Goal: Check status: Check status

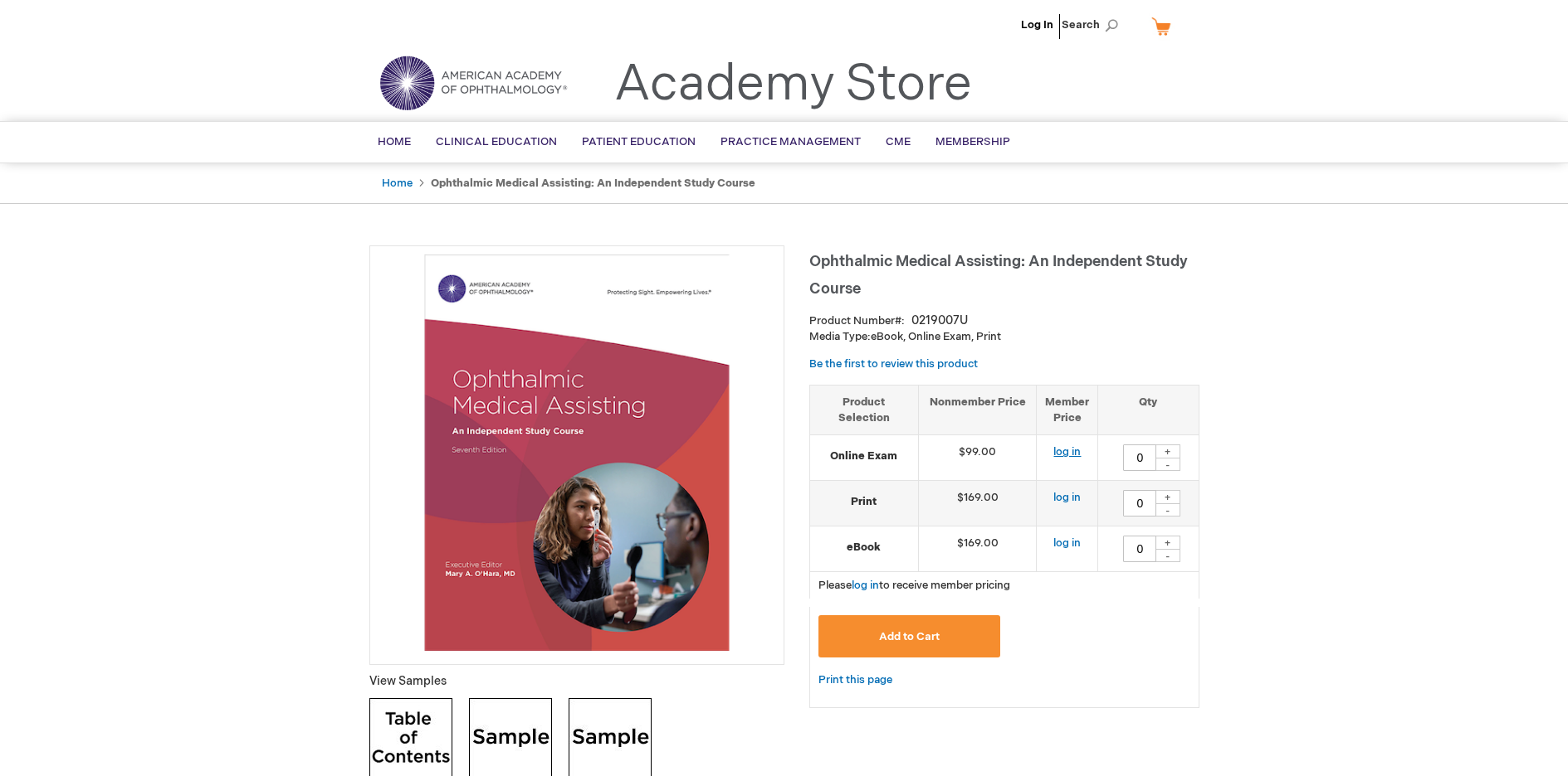
click at [1072, 453] on link "log in" at bounding box center [1067, 453] width 27 height 14
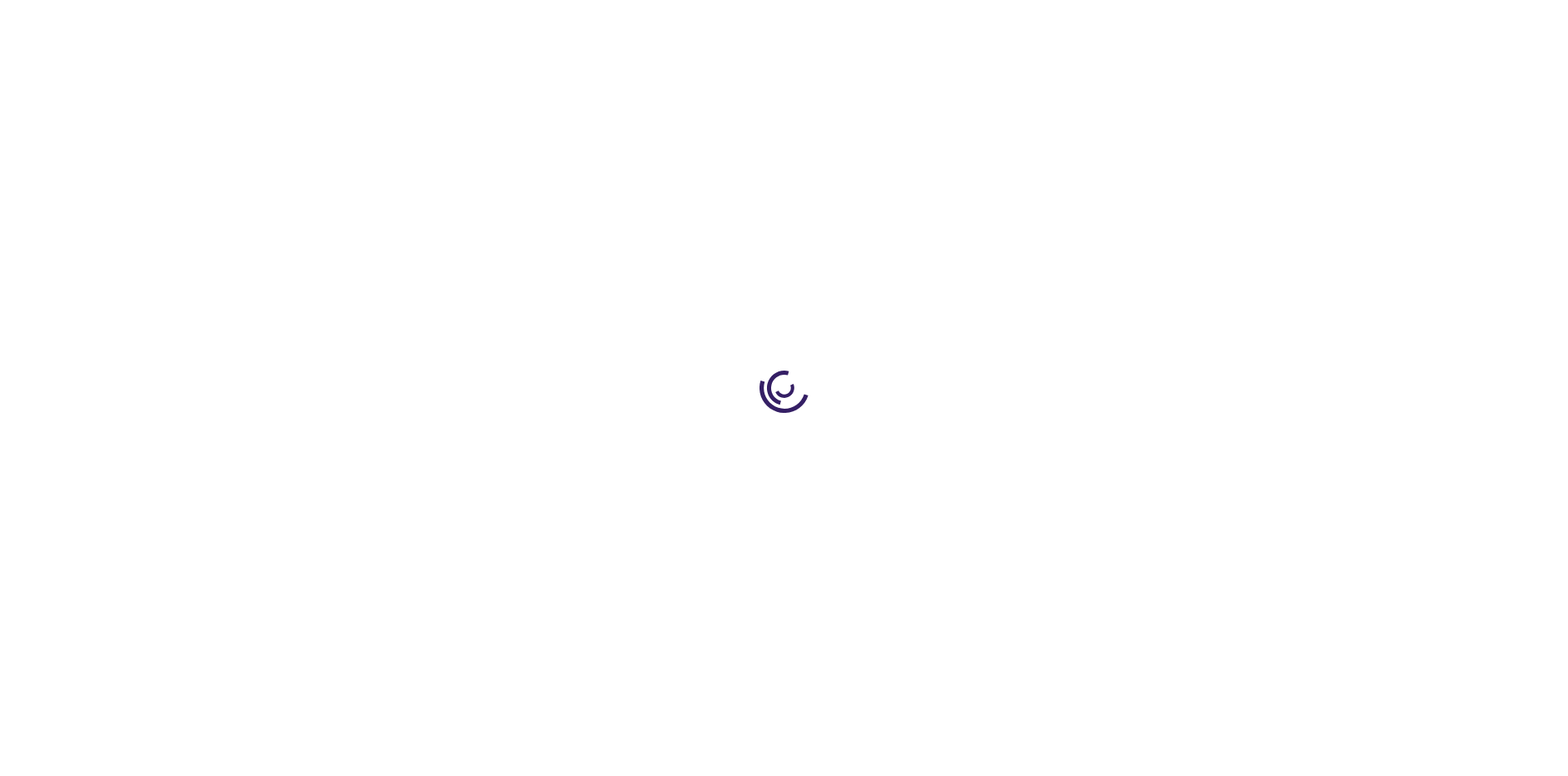
type input "0"
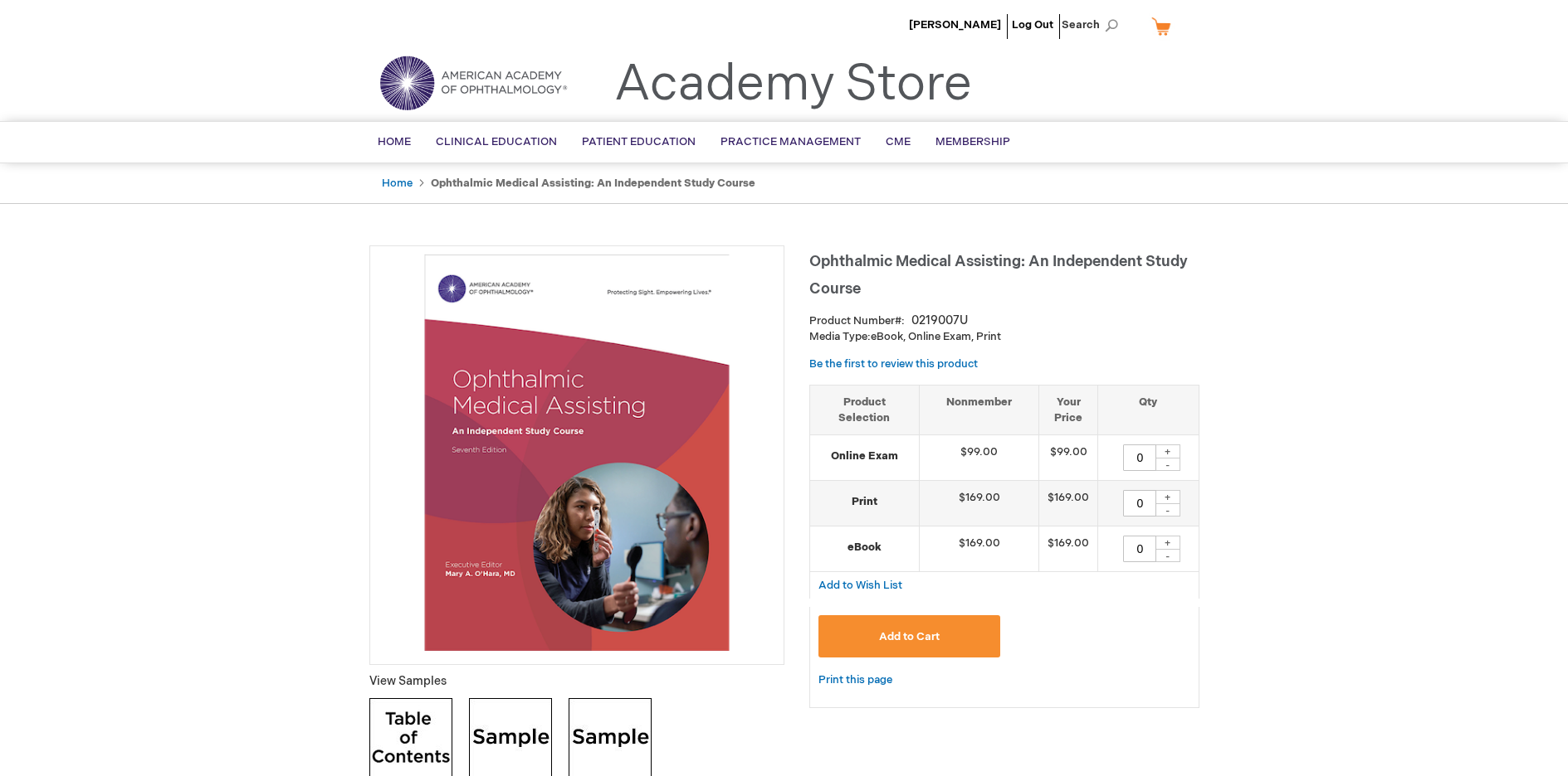
click at [592, 418] on img at bounding box center [577, 453] width 397 height 397
click at [963, 22] on span "Margaret Jordan" at bounding box center [955, 25] width 92 height 14
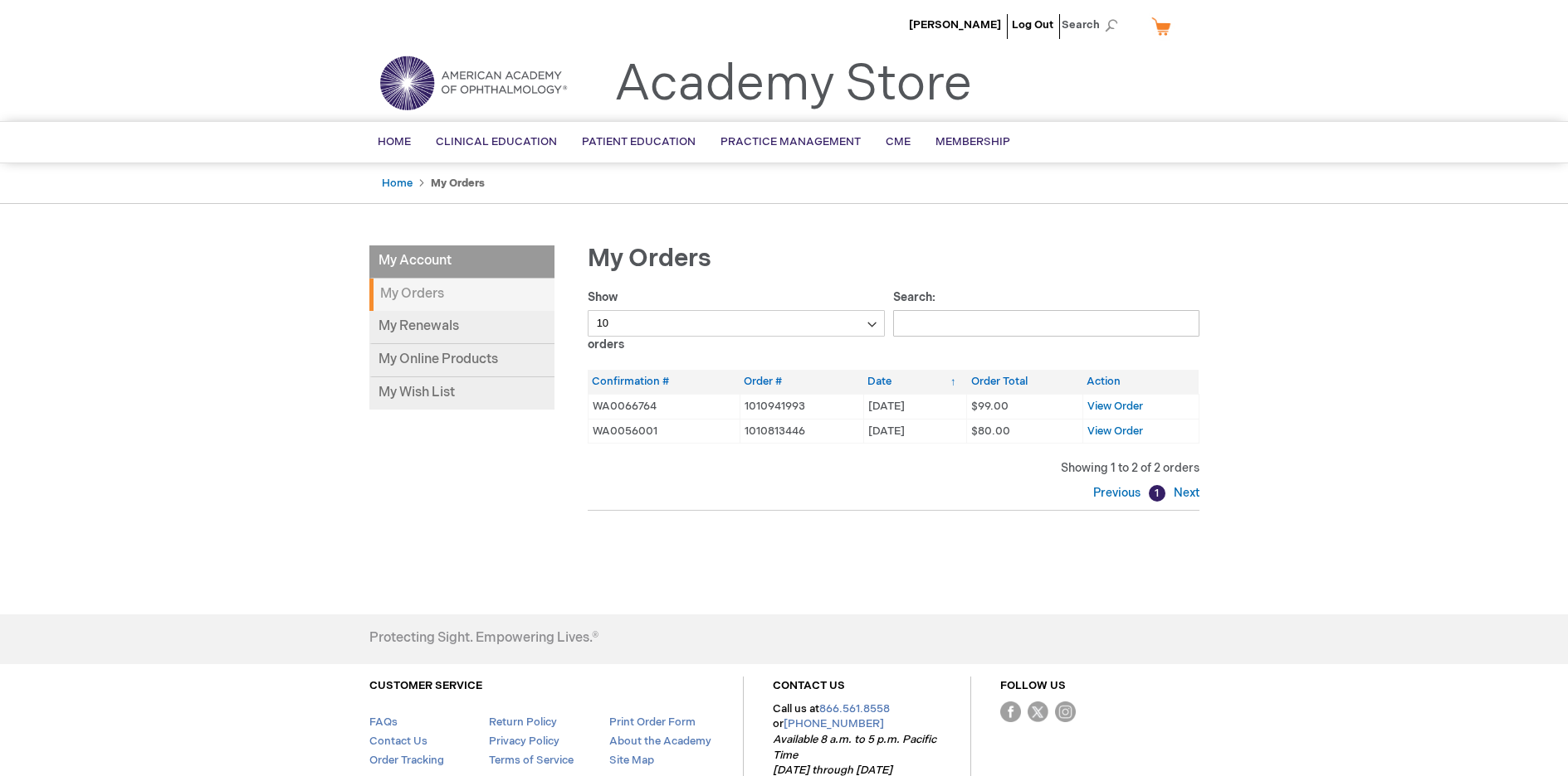
click at [438, 258] on li "My Account" at bounding box center [461, 262] width 185 height 33
click at [457, 356] on link "My Online Products" at bounding box center [461, 361] width 185 height 33
click at [1126, 404] on span "View Order" at bounding box center [1115, 406] width 56 height 14
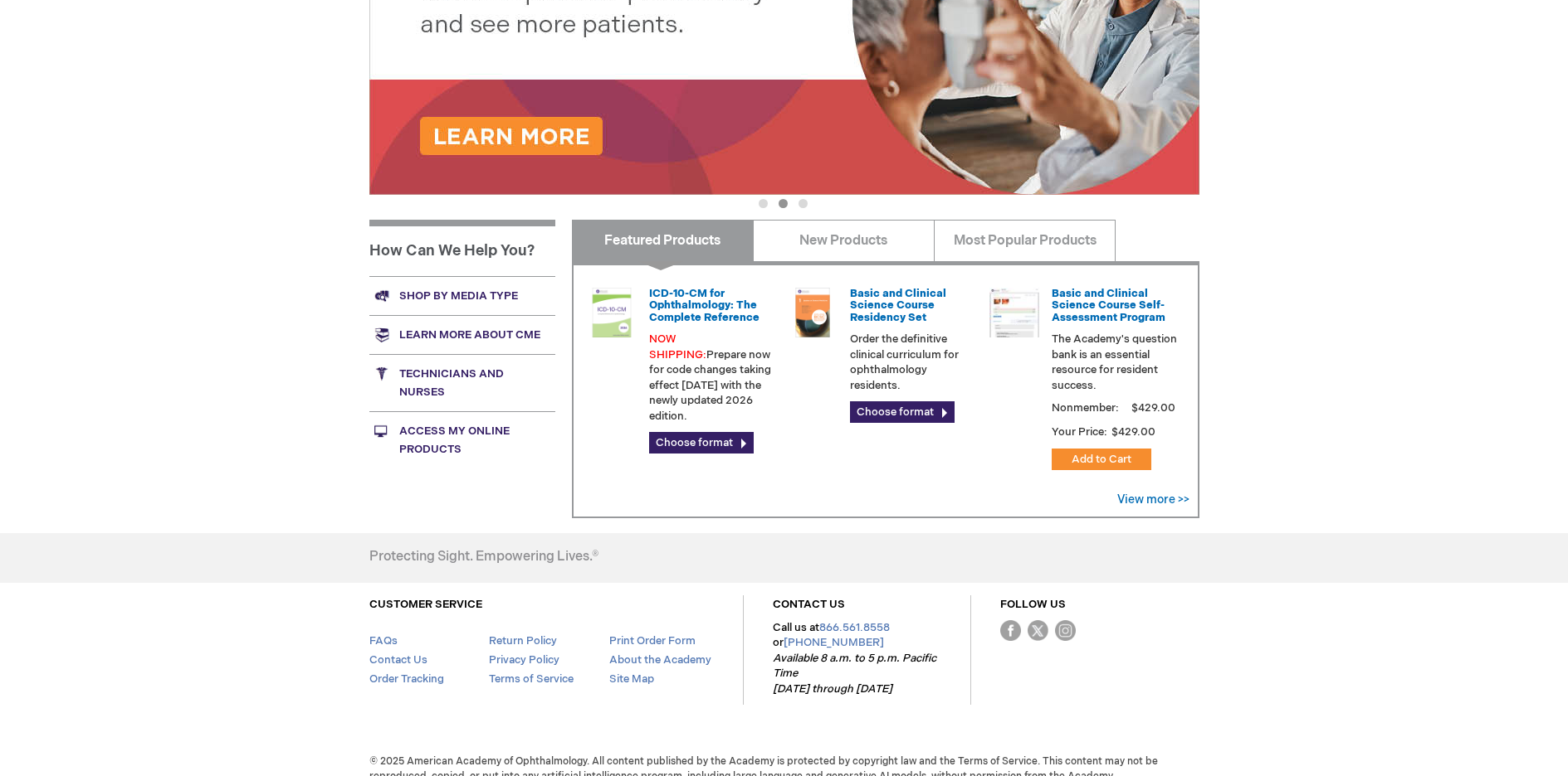
scroll to position [470, 0]
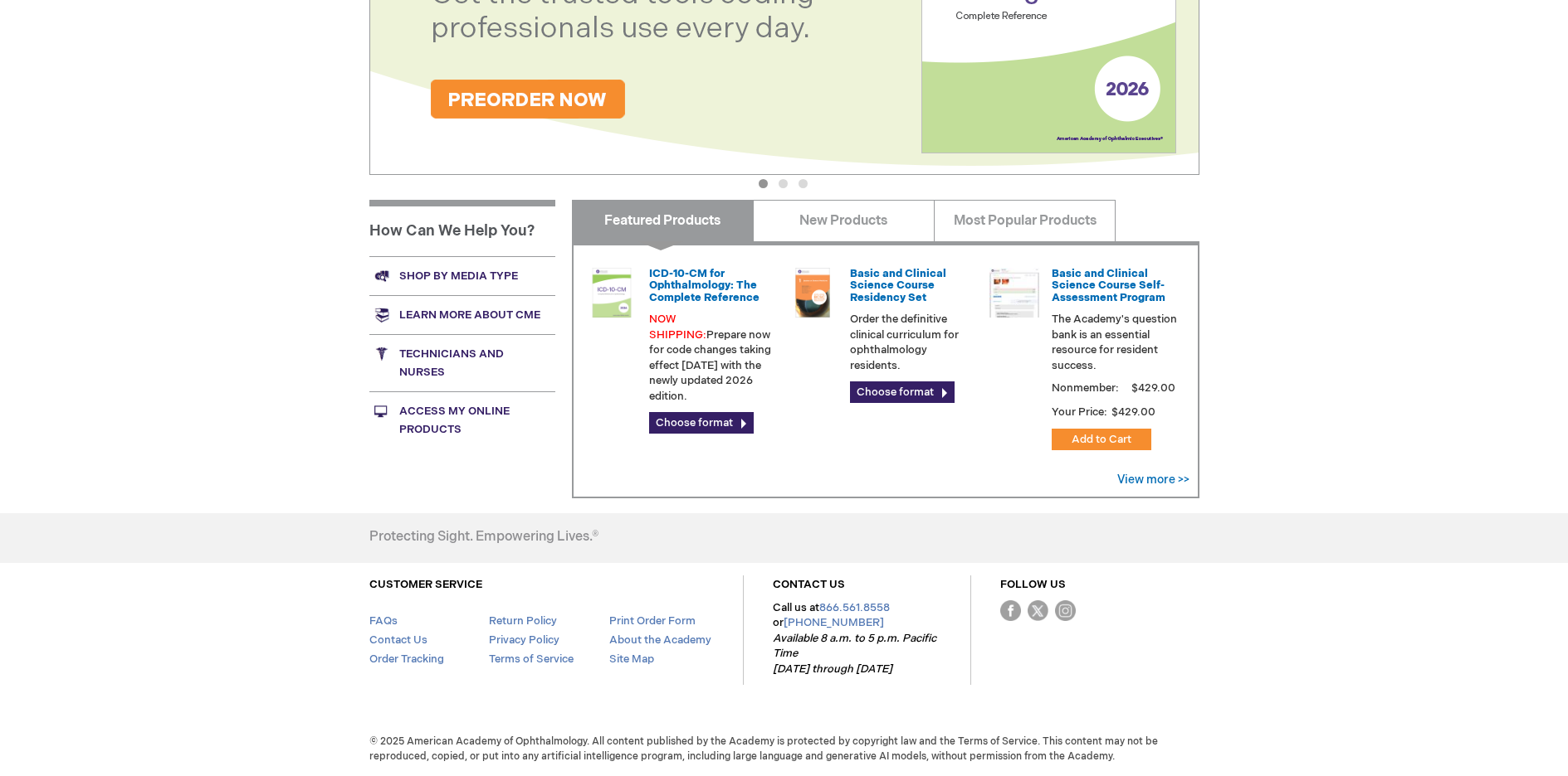
click at [425, 412] on link "Access My Online Products" at bounding box center [462, 421] width 186 height 57
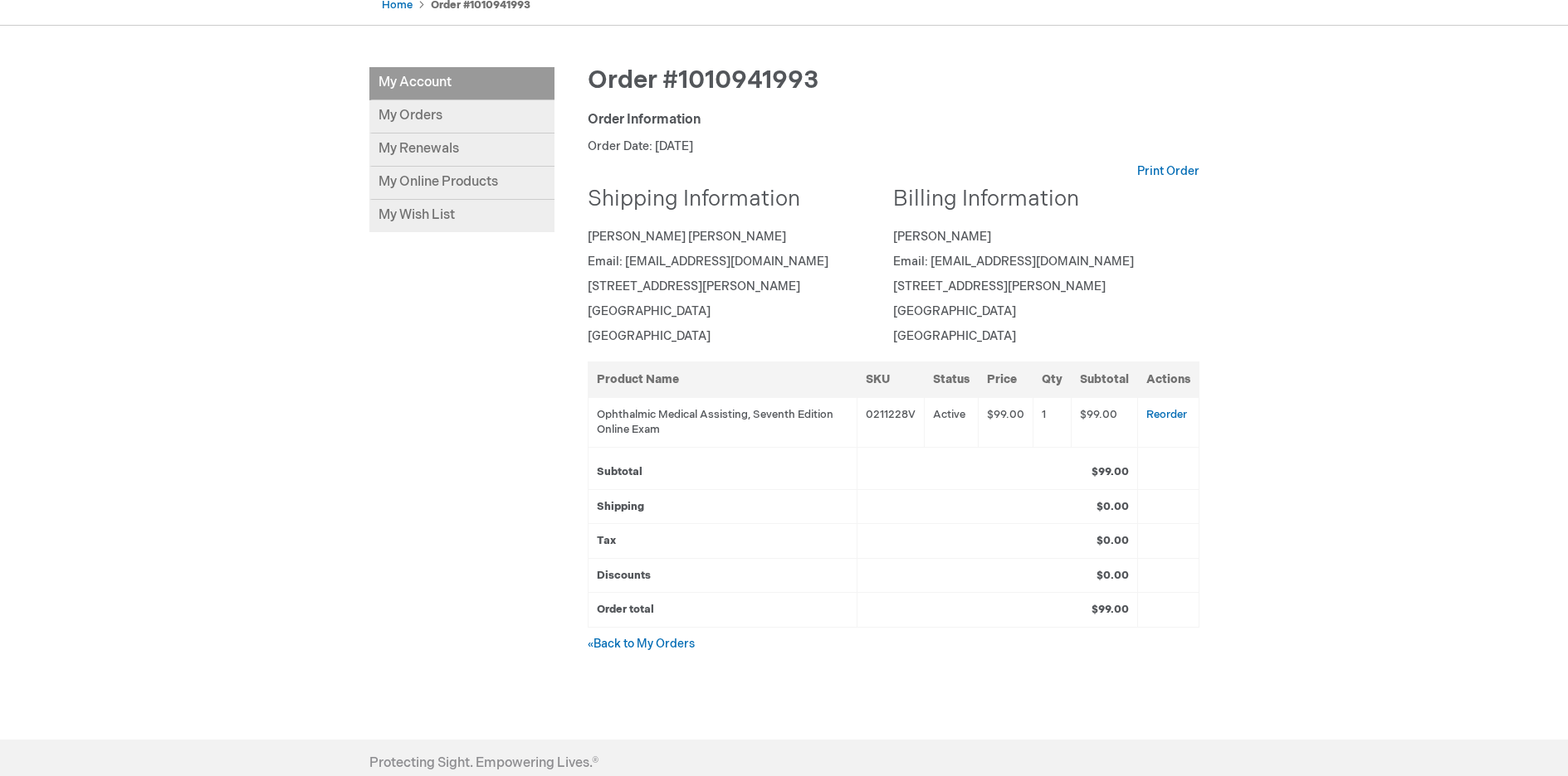
scroll to position [166, 0]
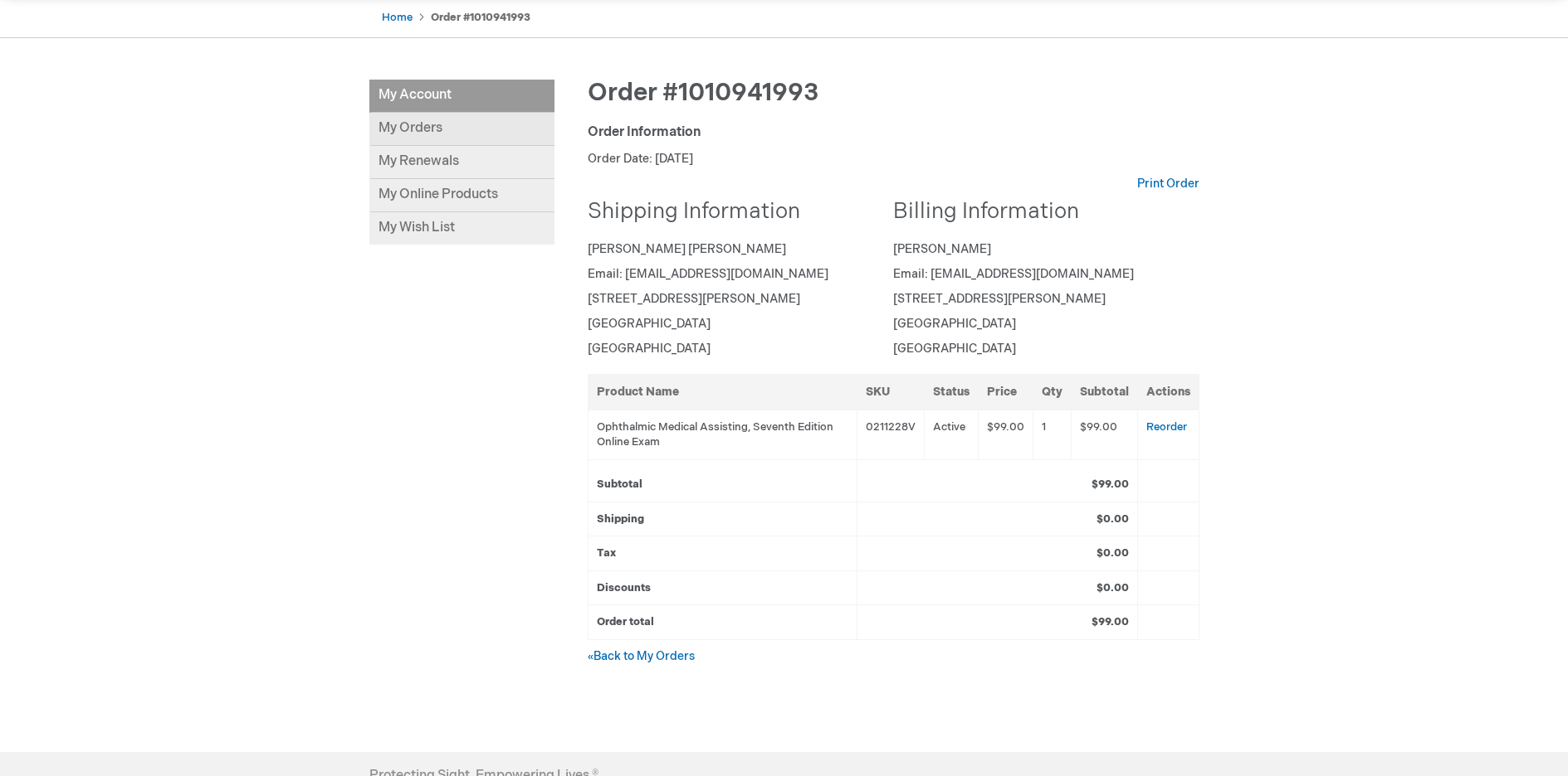
click at [451, 125] on link "My Orders" at bounding box center [461, 129] width 185 height 33
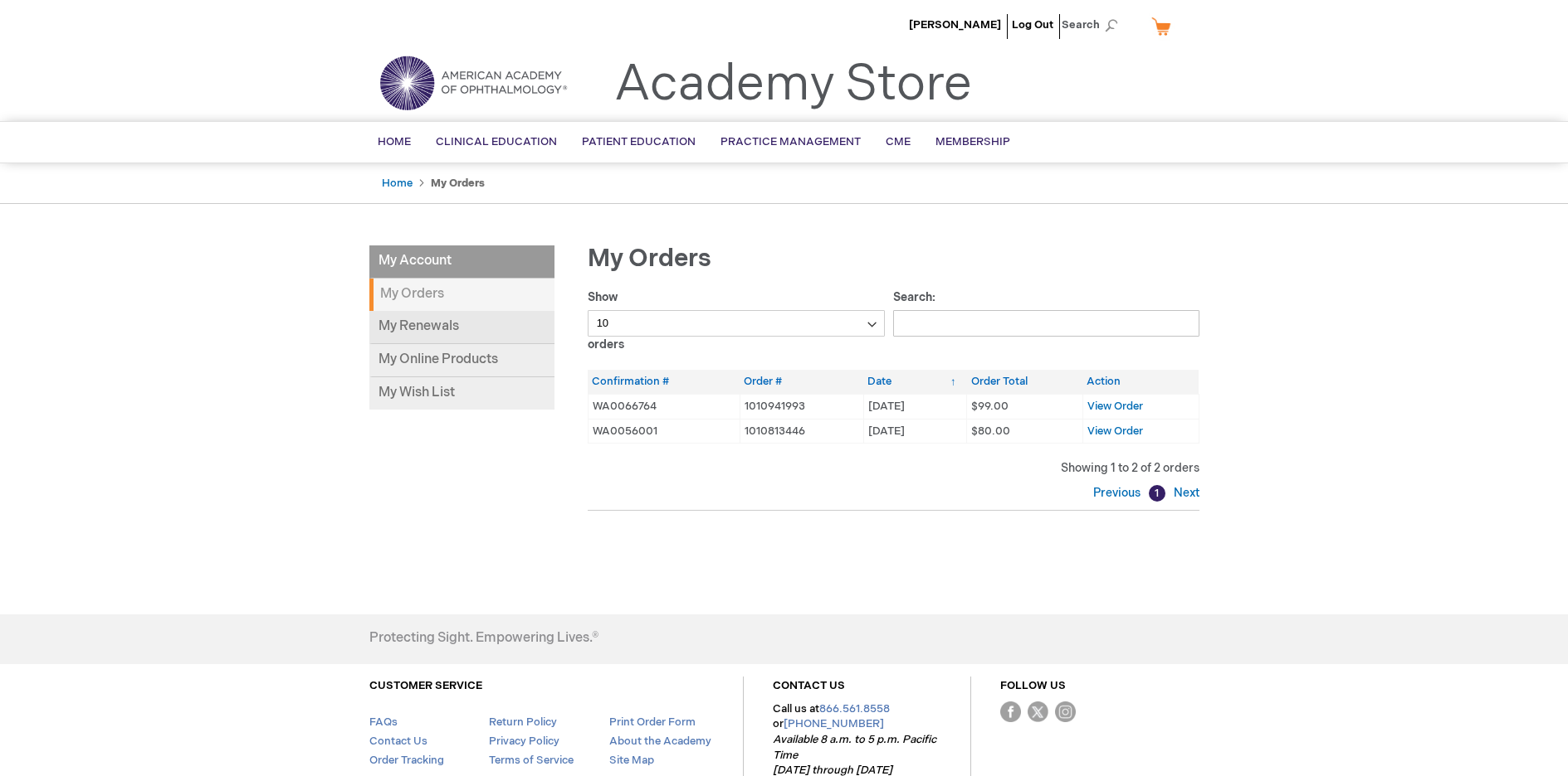
click at [425, 323] on link "My Renewals" at bounding box center [461, 327] width 185 height 33
click at [439, 354] on link "My Online Products" at bounding box center [461, 361] width 185 height 33
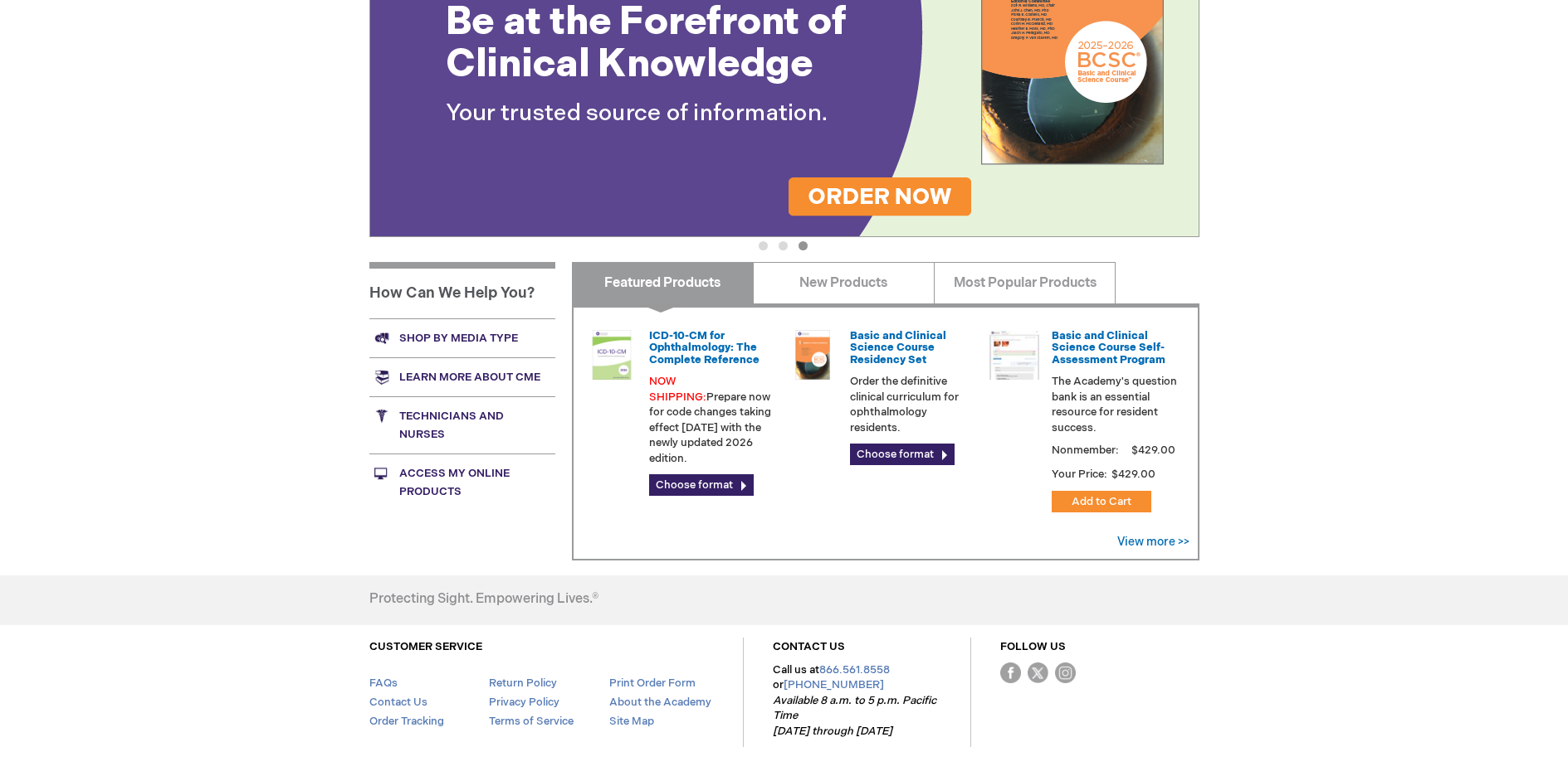
scroll to position [415, 0]
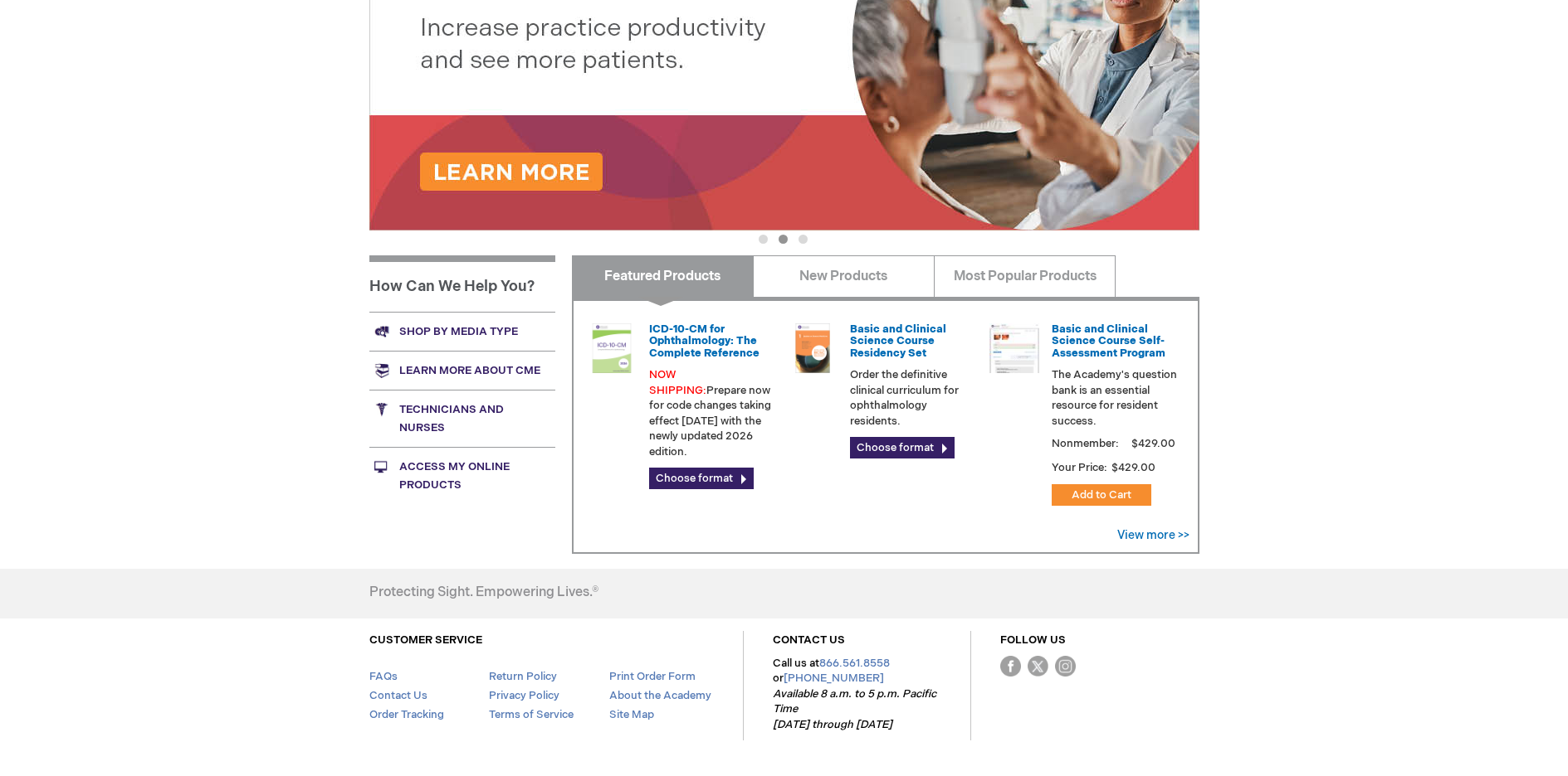
click at [416, 467] on link "Access My Online Products" at bounding box center [462, 475] width 186 height 57
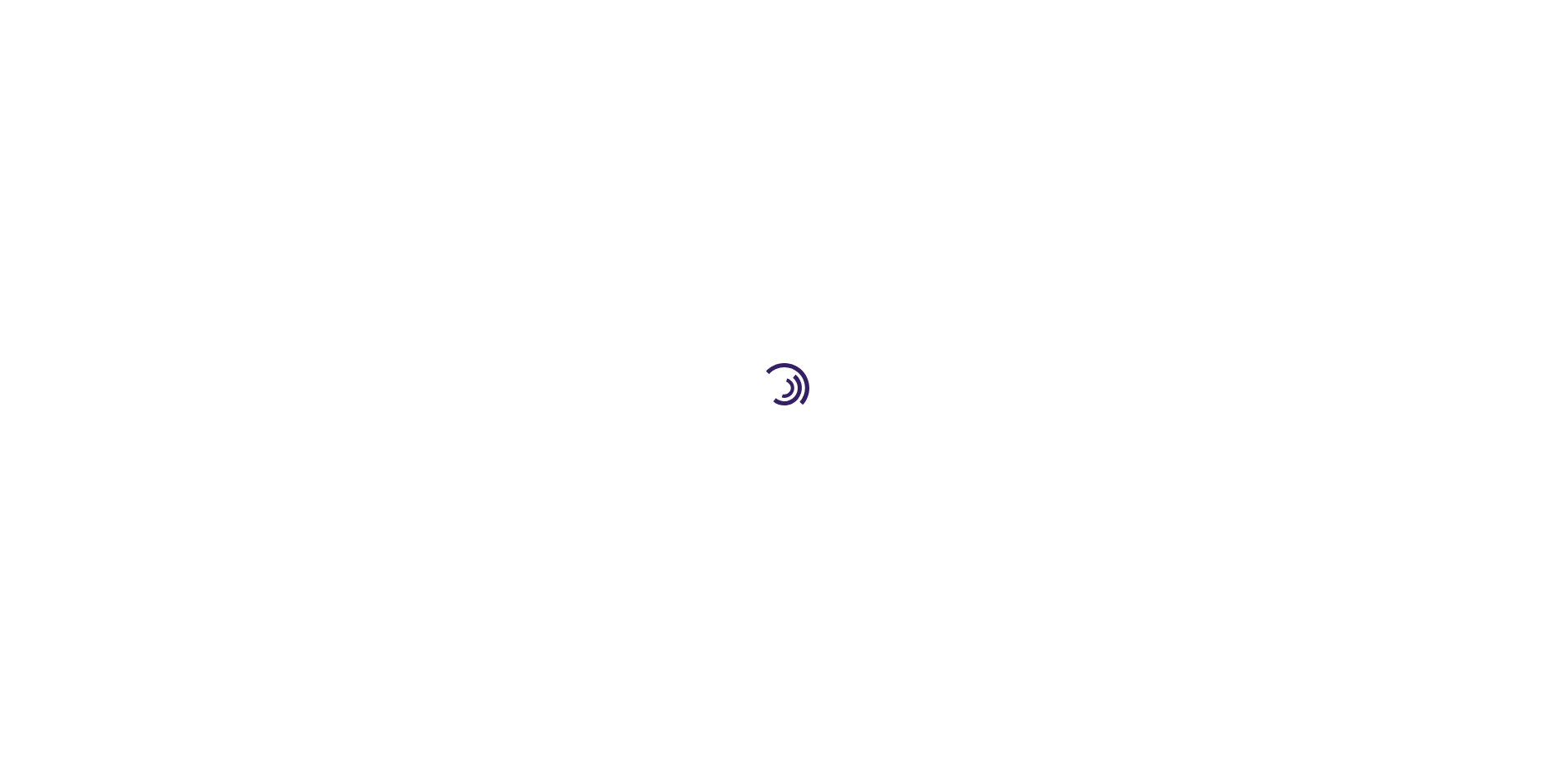
type input "0"
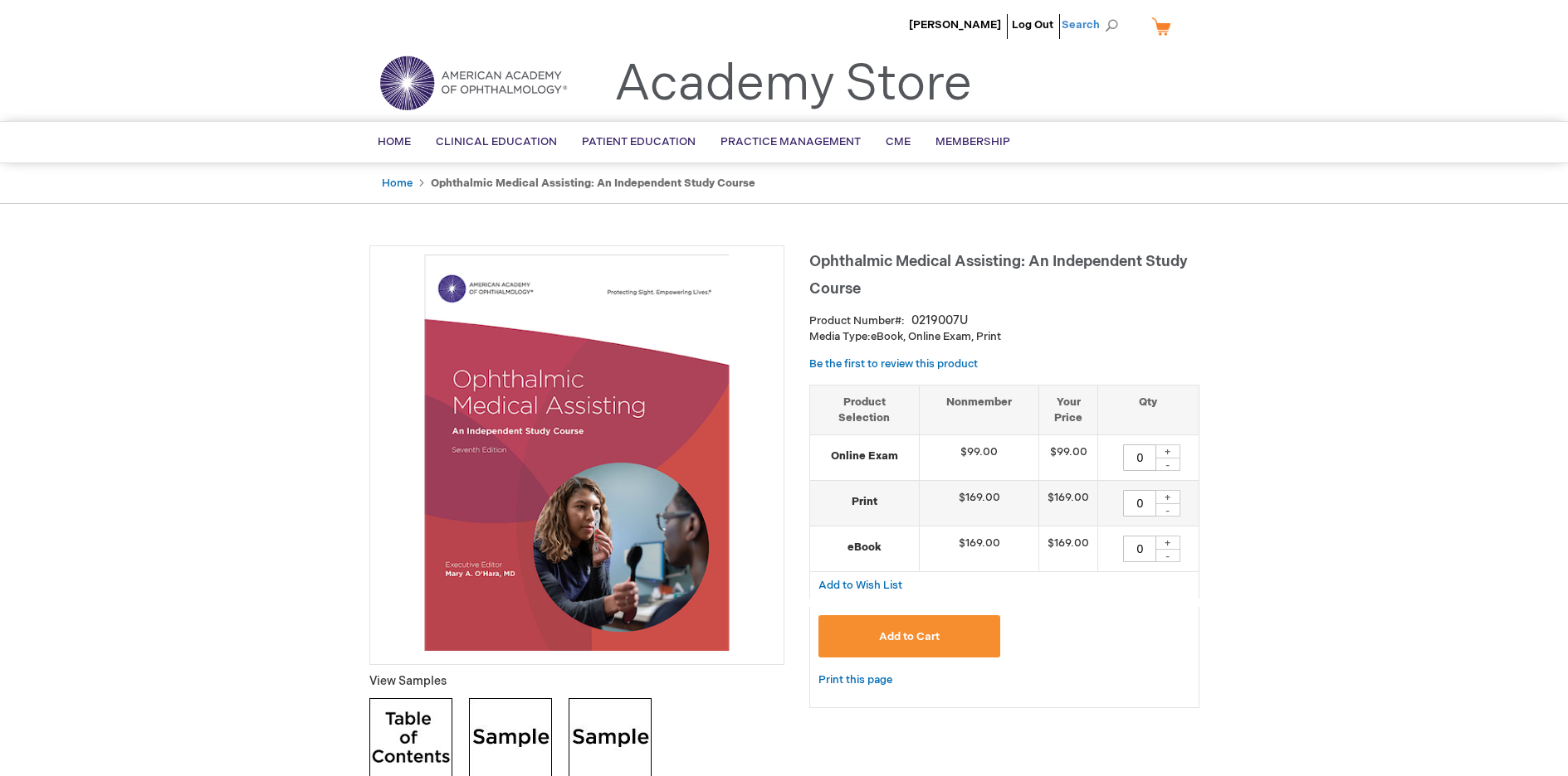
click at [1087, 24] on span "Search" at bounding box center [1092, 24] width 63 height 33
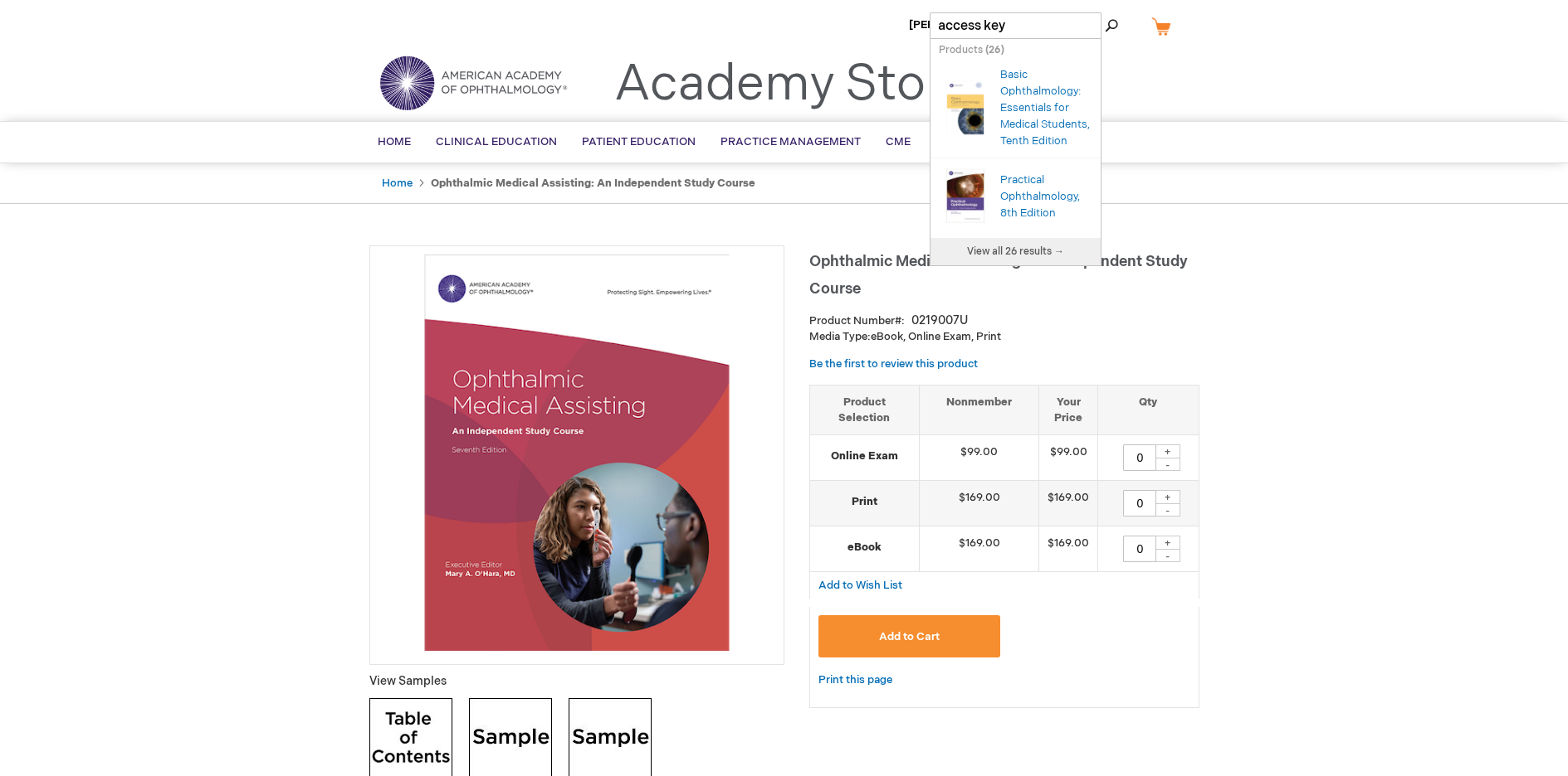
type input "access key"
click at [1007, 258] on span "View all 26 results →" at bounding box center [1015, 252] width 97 height 13
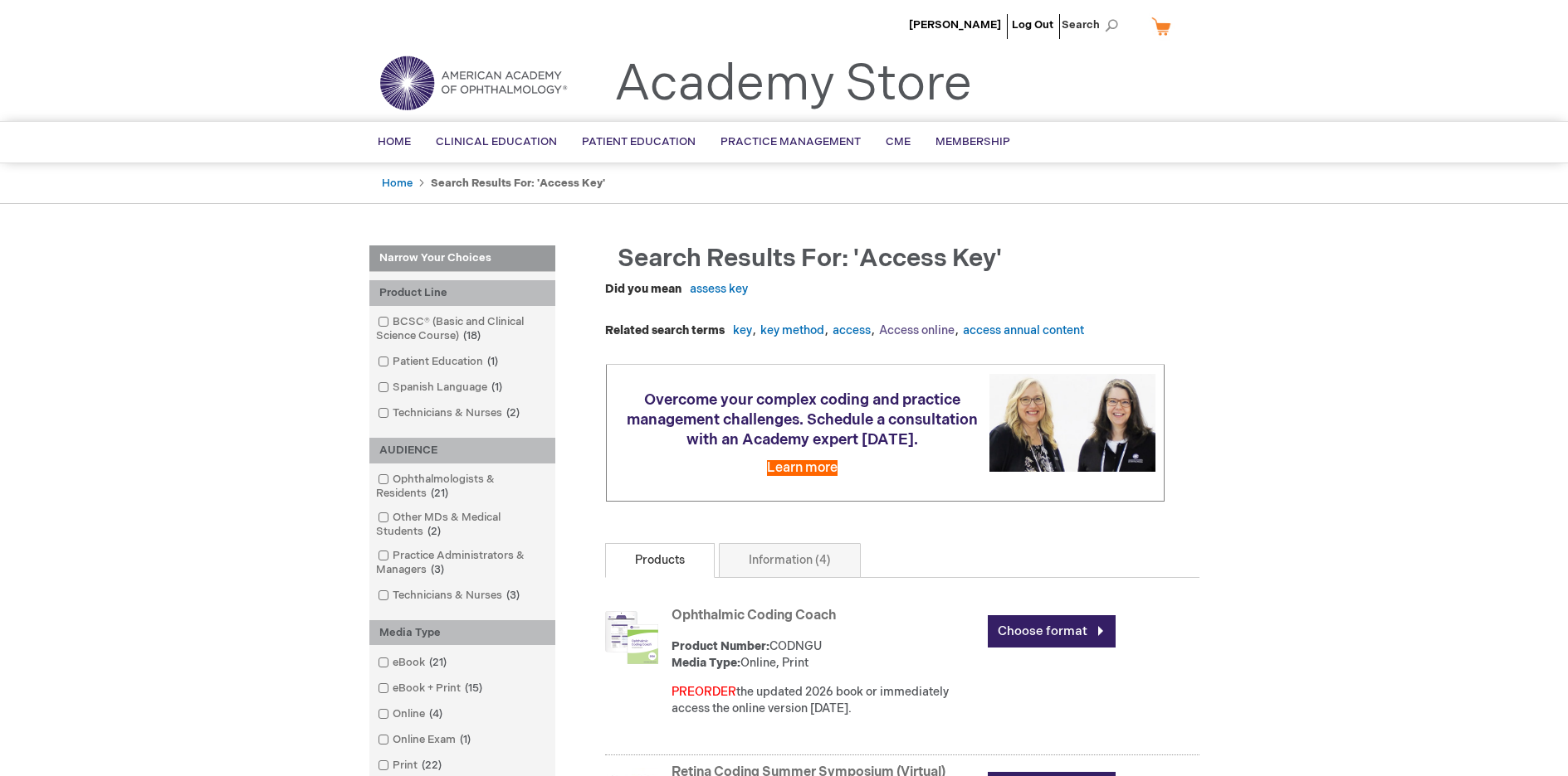
click at [927, 328] on link "Access online" at bounding box center [916, 330] width 75 height 14
click at [1037, 331] on link "online for" at bounding box center [1032, 330] width 52 height 14
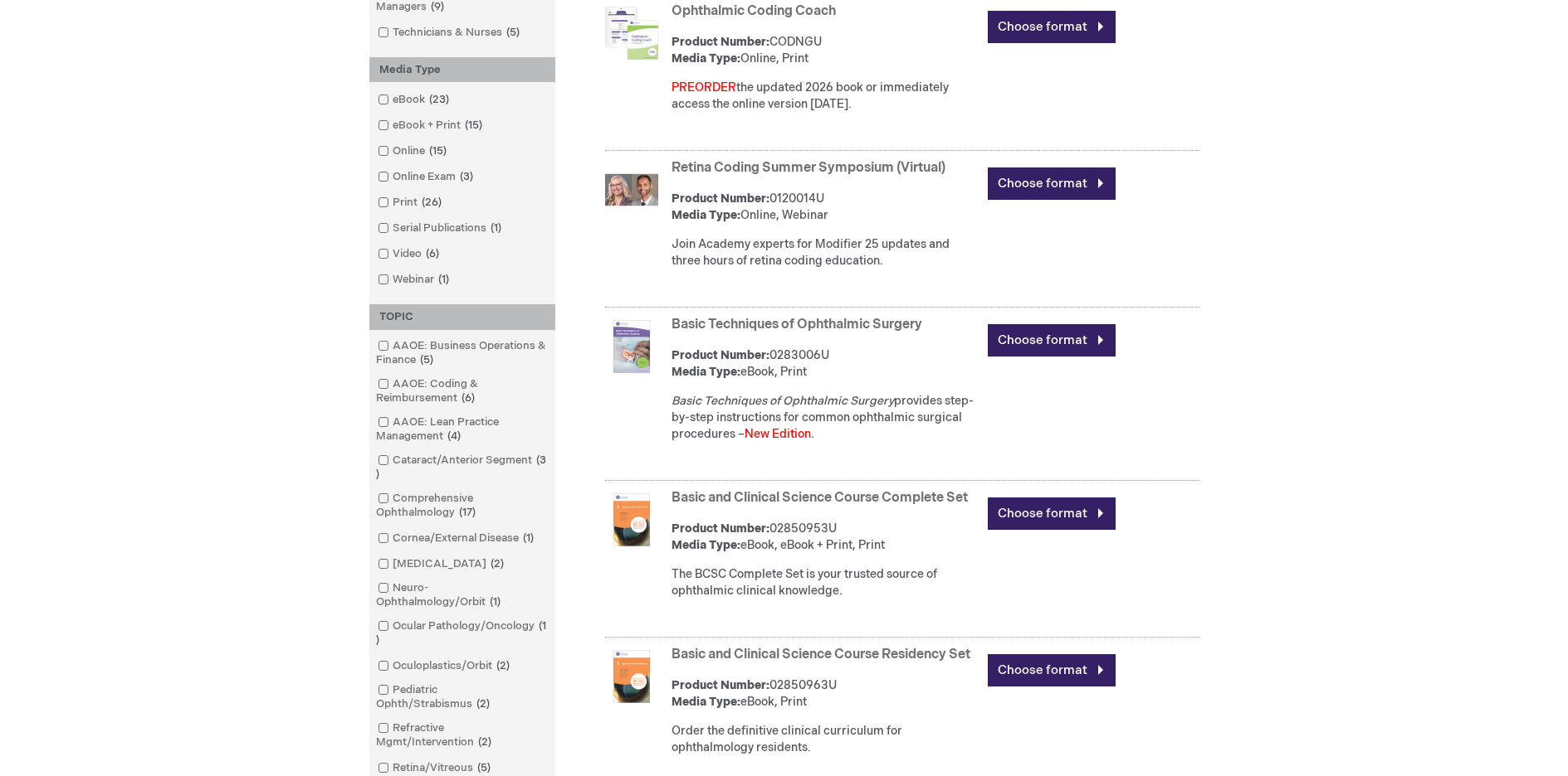
scroll to position [581, 0]
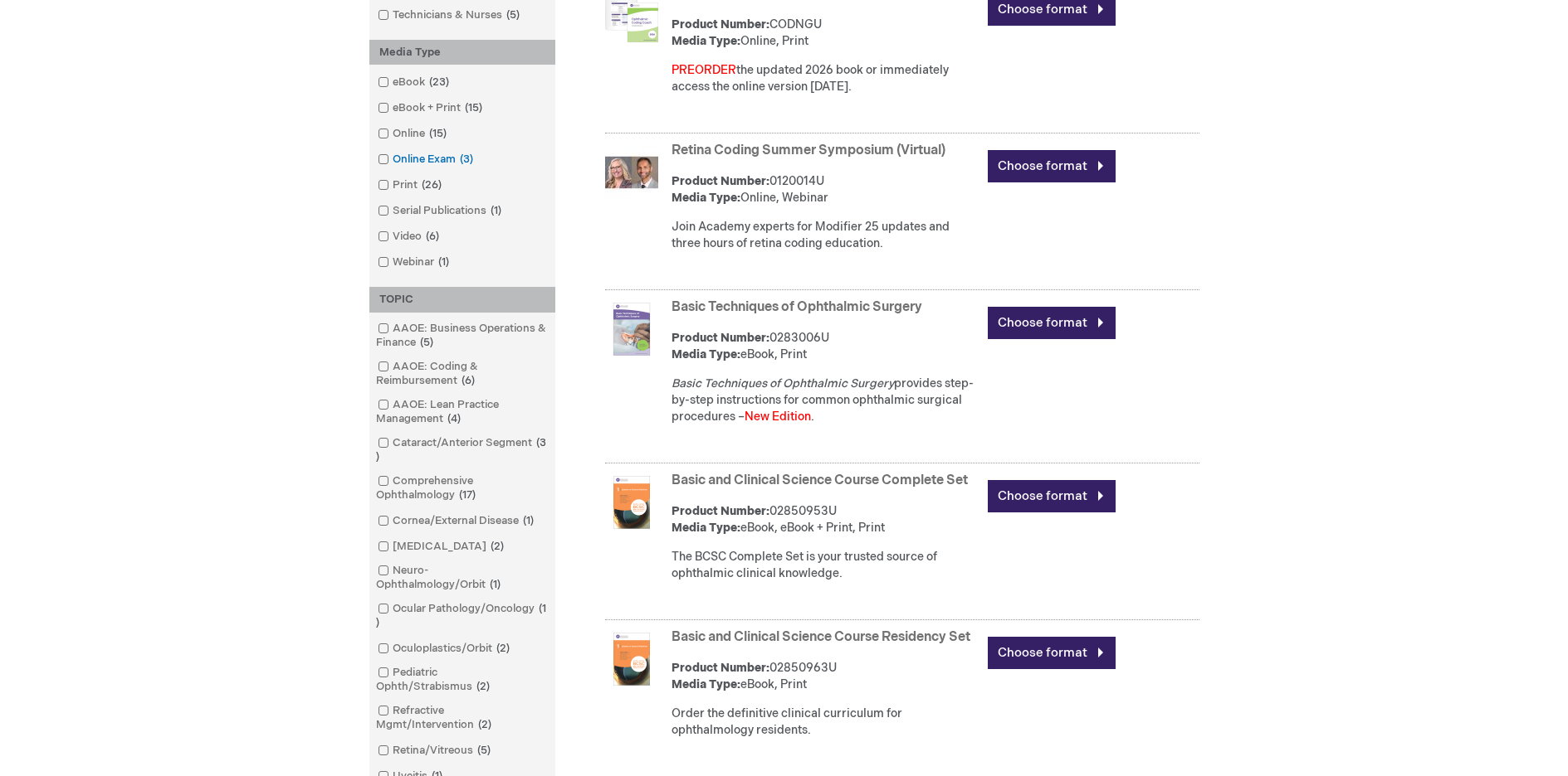
click at [393, 159] on span at bounding box center [393, 160] width 0 height 14
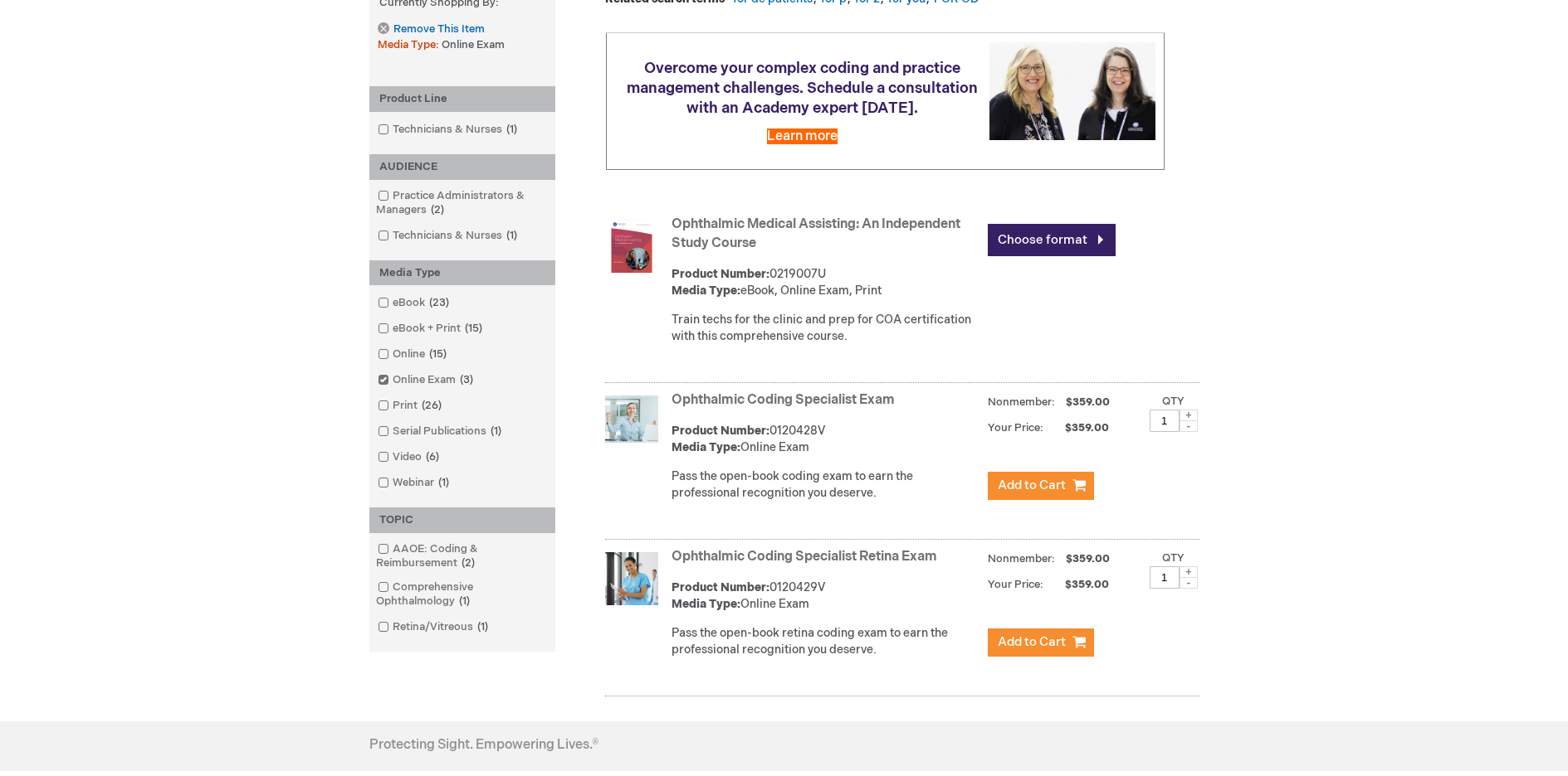
scroll to position [250, 0]
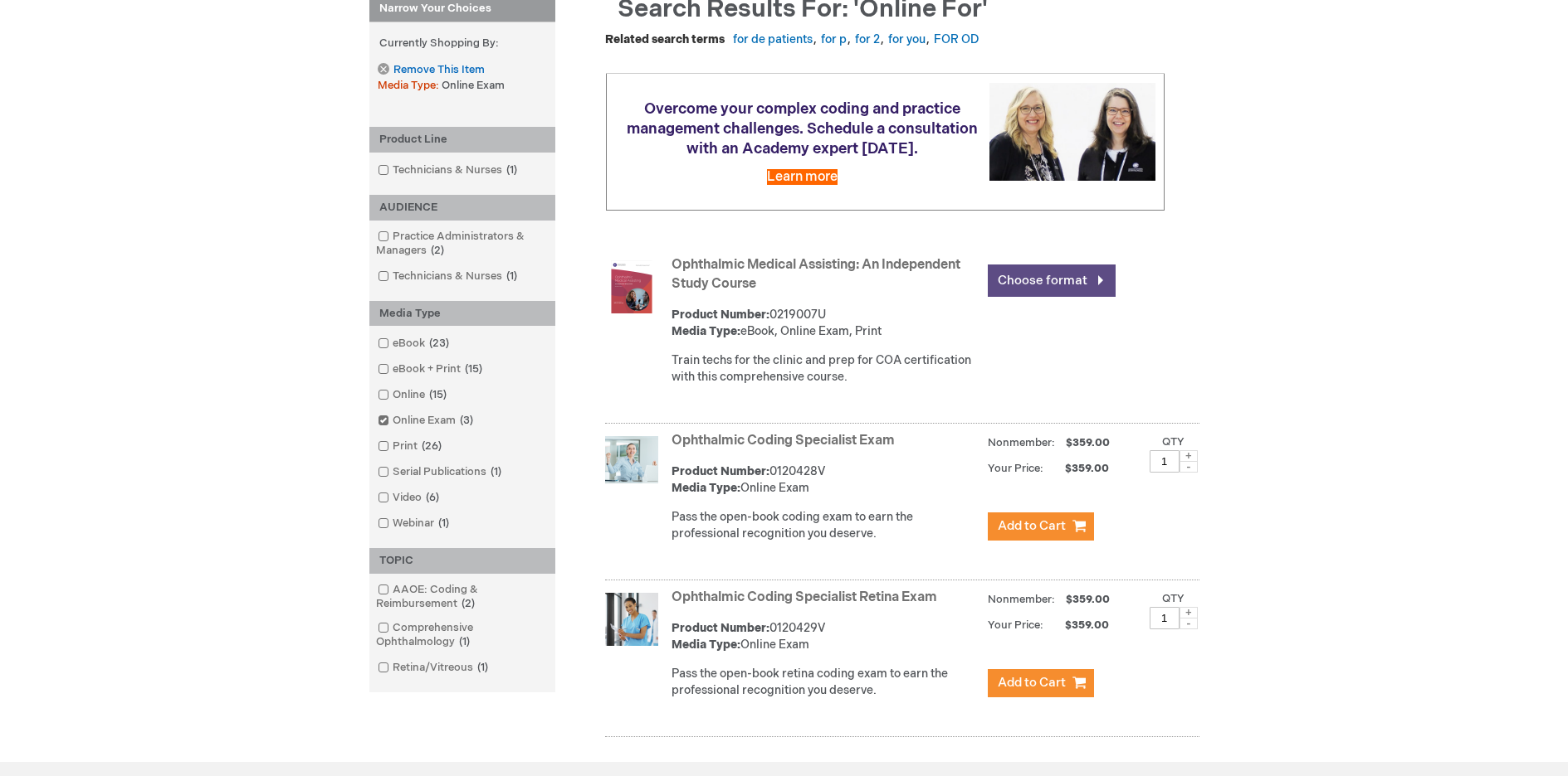
click at [1066, 279] on link "Choose format" at bounding box center [1051, 280] width 128 height 32
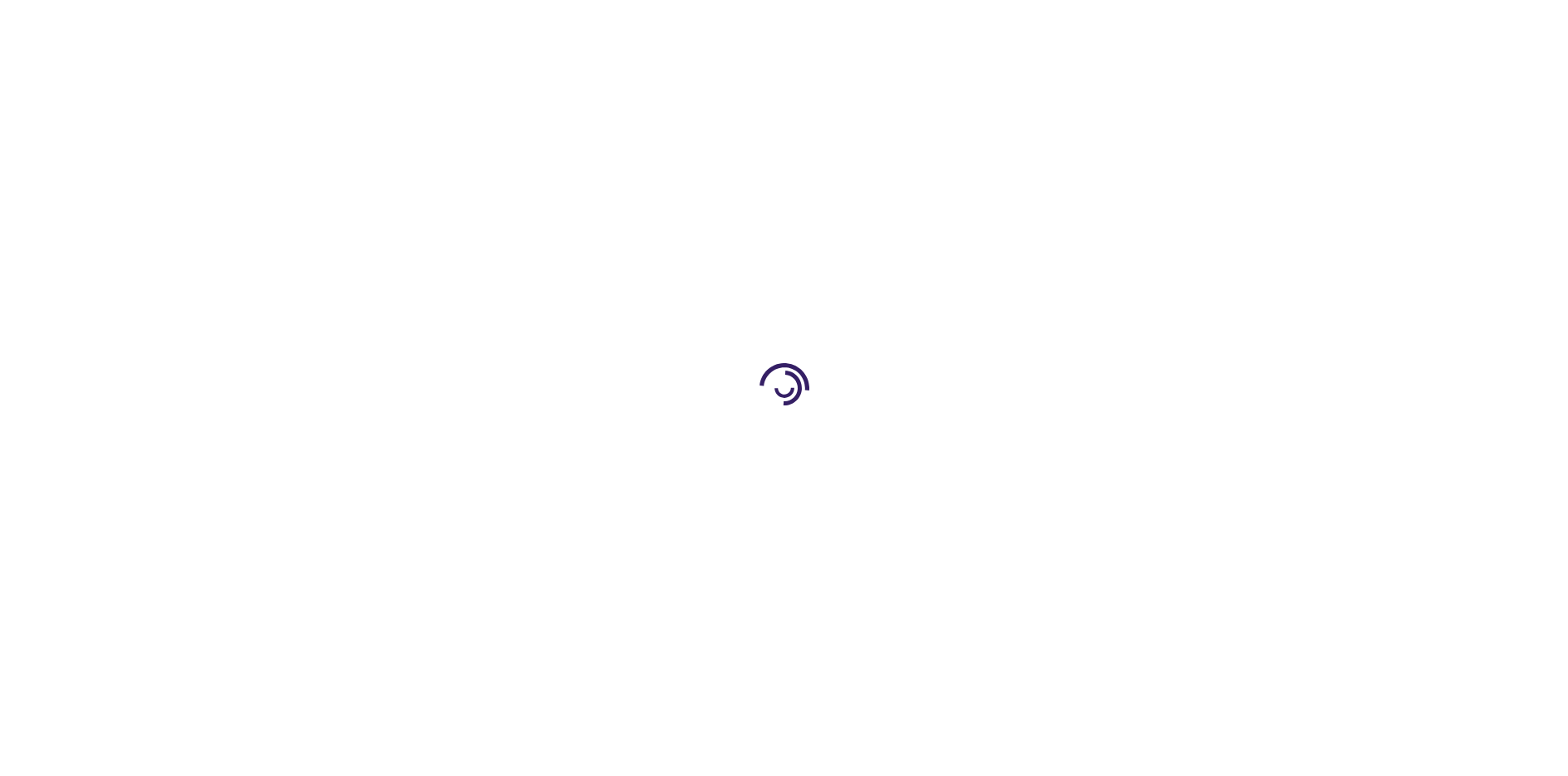
type input "0"
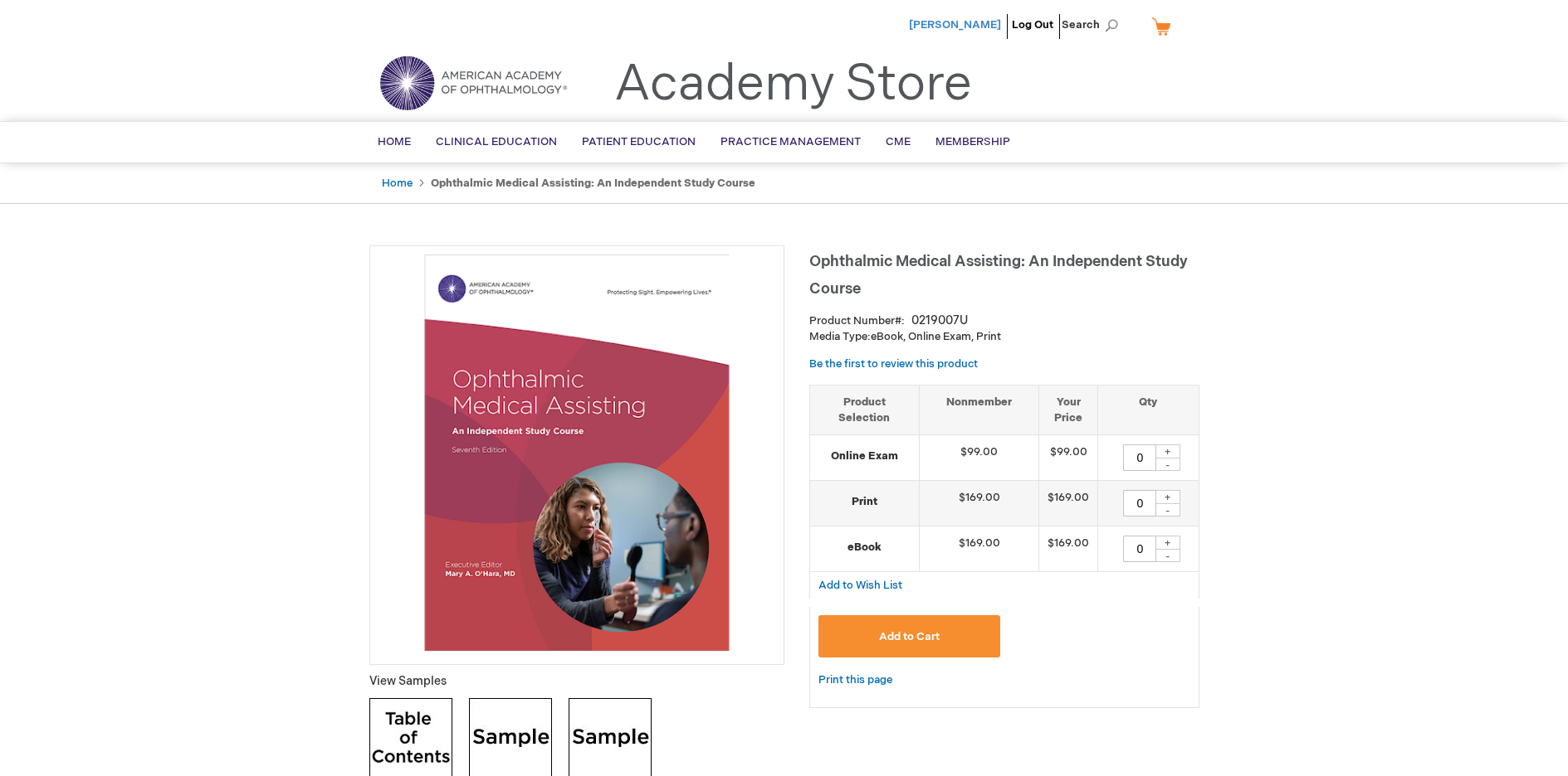
click at [971, 24] on span "[PERSON_NAME]" at bounding box center [955, 25] width 92 height 14
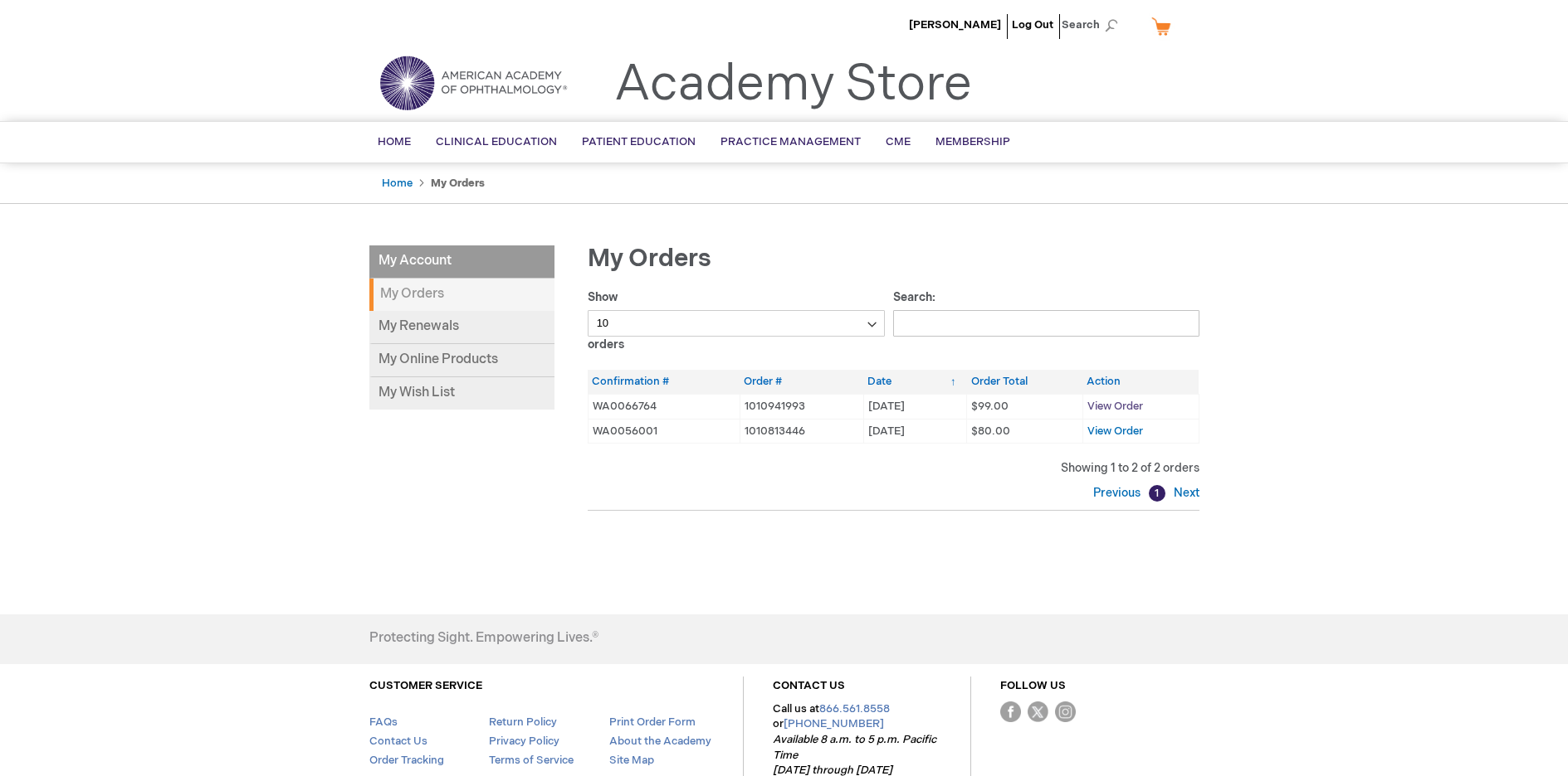
click at [1115, 405] on span "View Order" at bounding box center [1115, 406] width 56 height 14
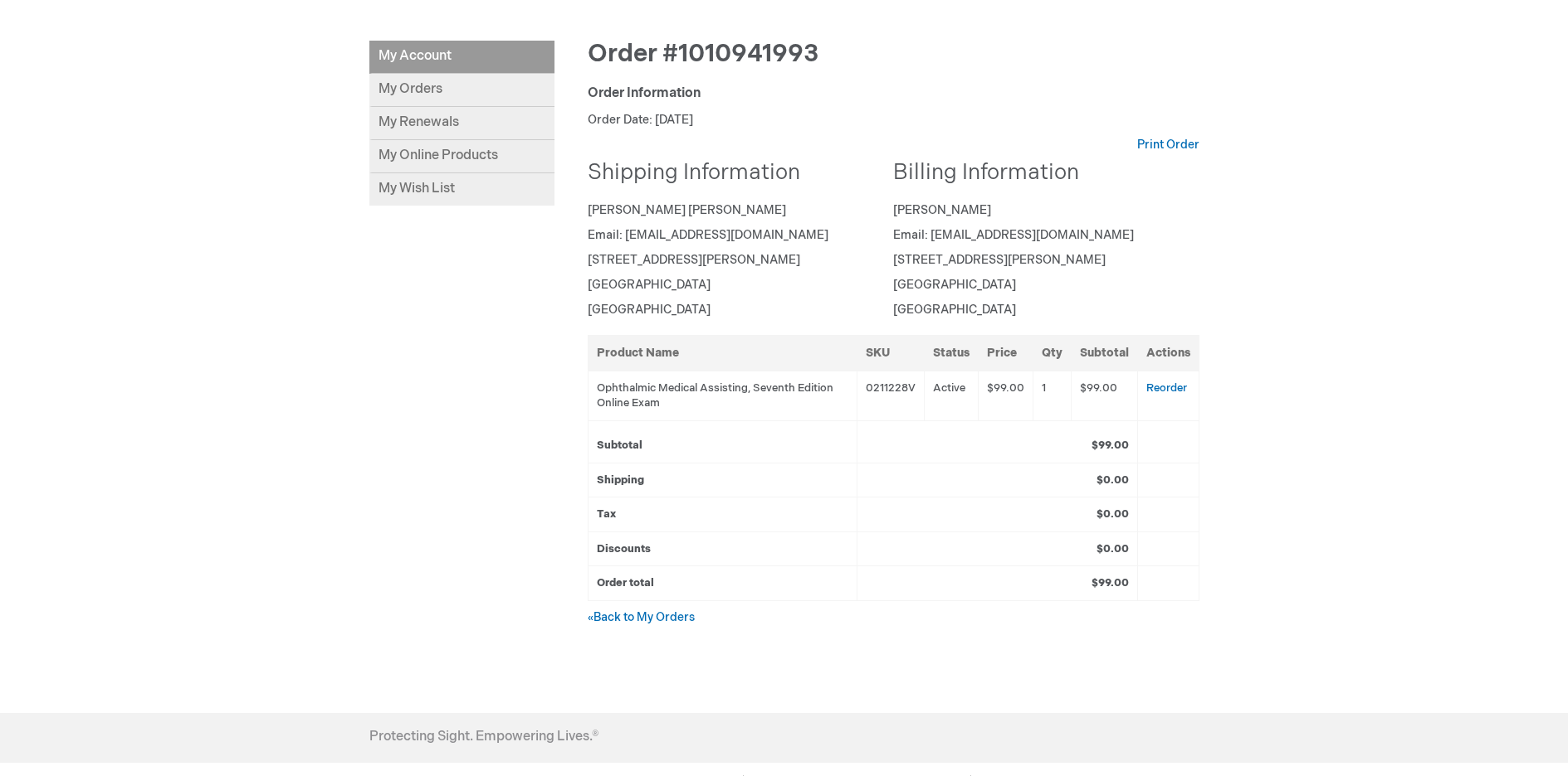
scroll to position [166, 0]
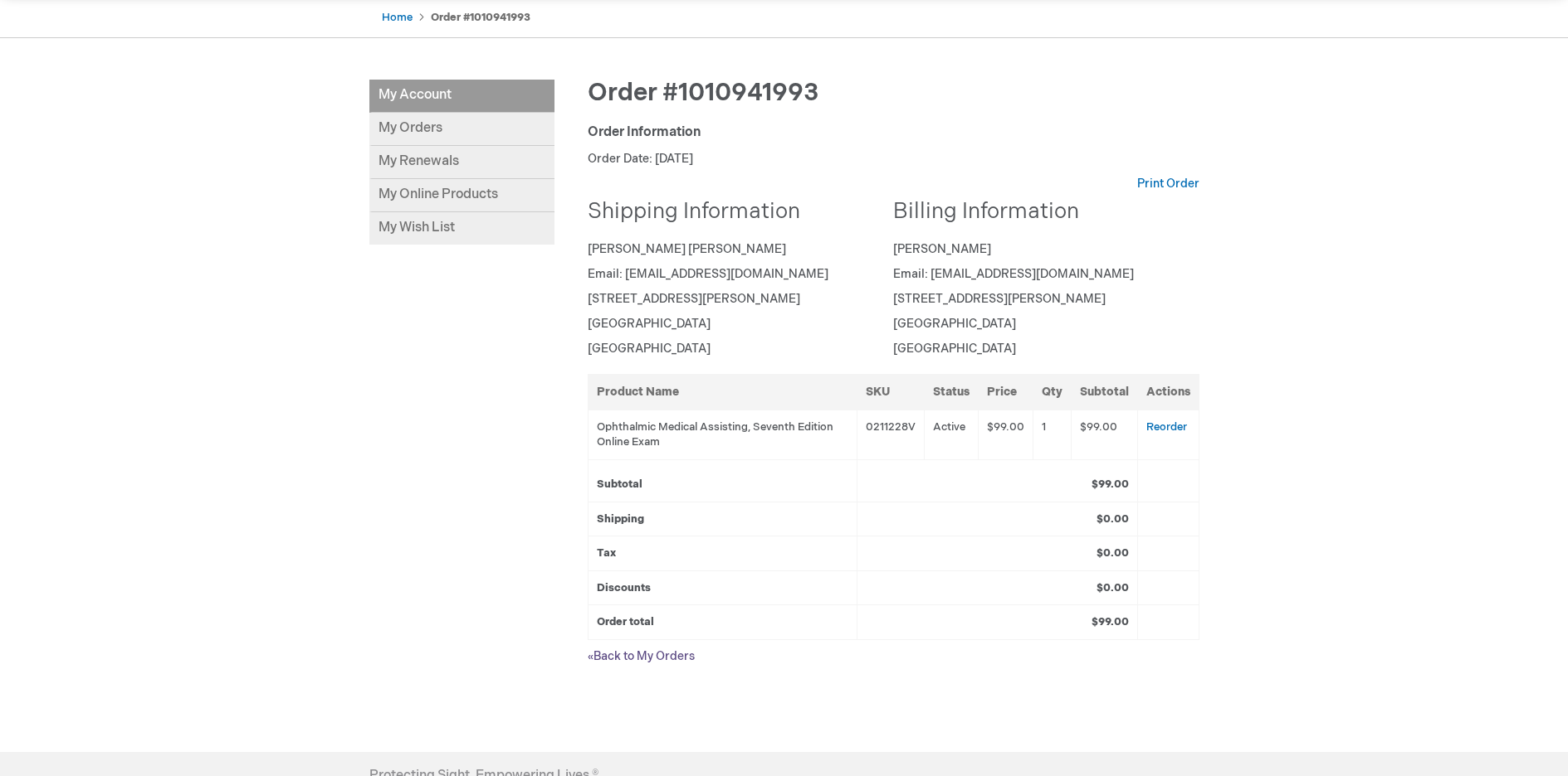
click at [645, 654] on link "« Back to My Orders" at bounding box center [640, 656] width 107 height 14
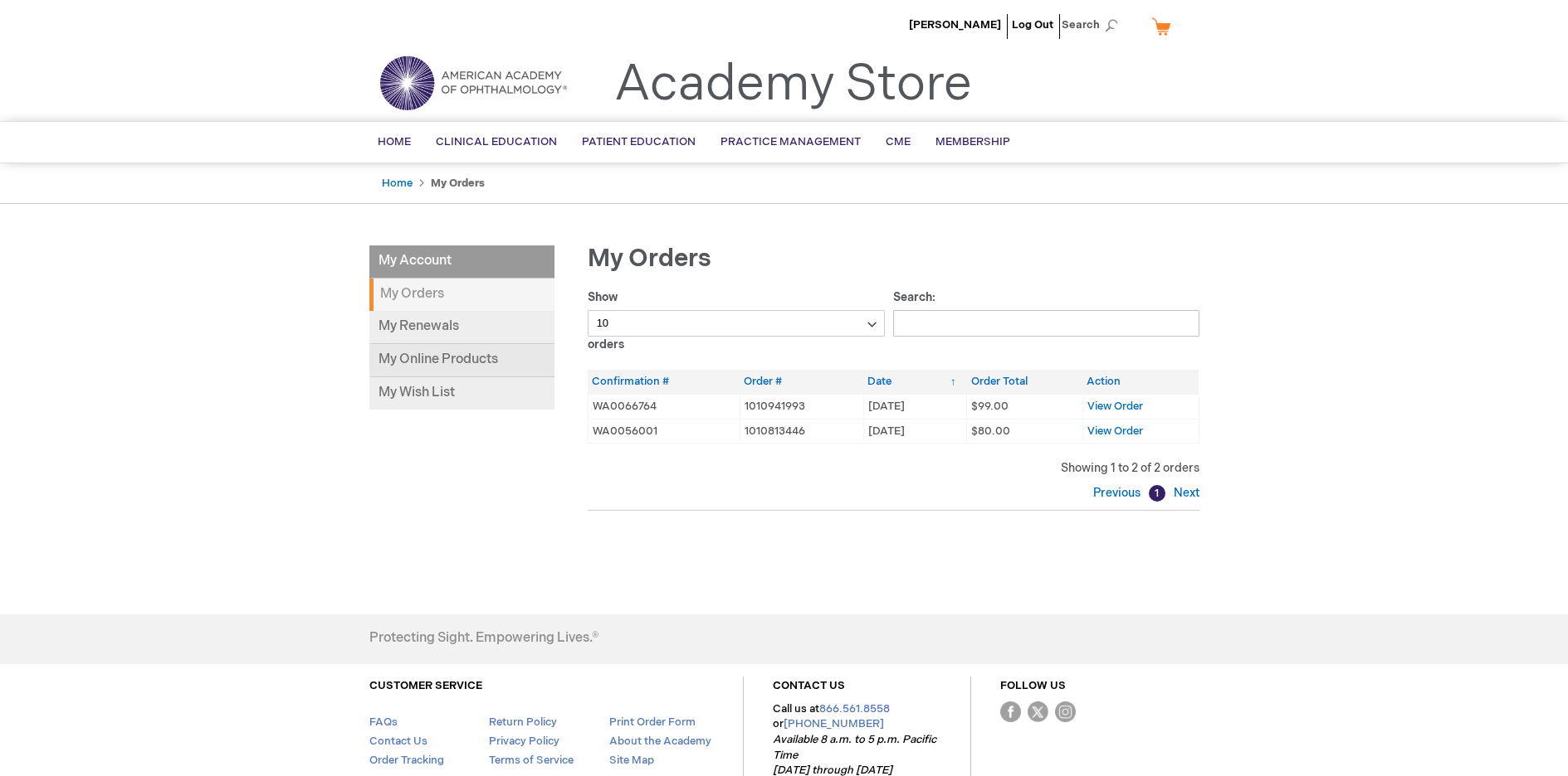
click at [477, 364] on link "My Online Products" at bounding box center [461, 361] width 185 height 33
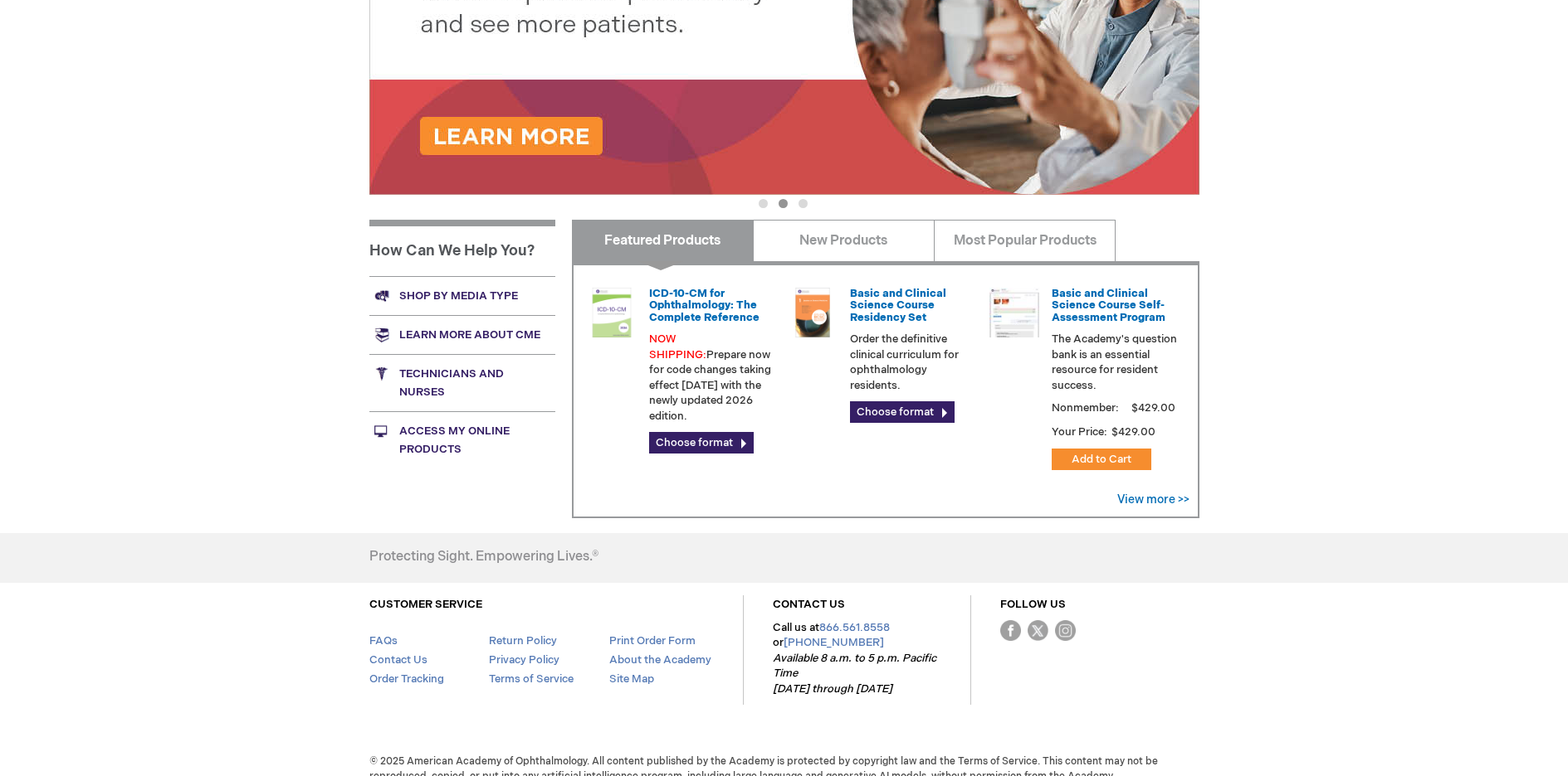
scroll to position [470, 0]
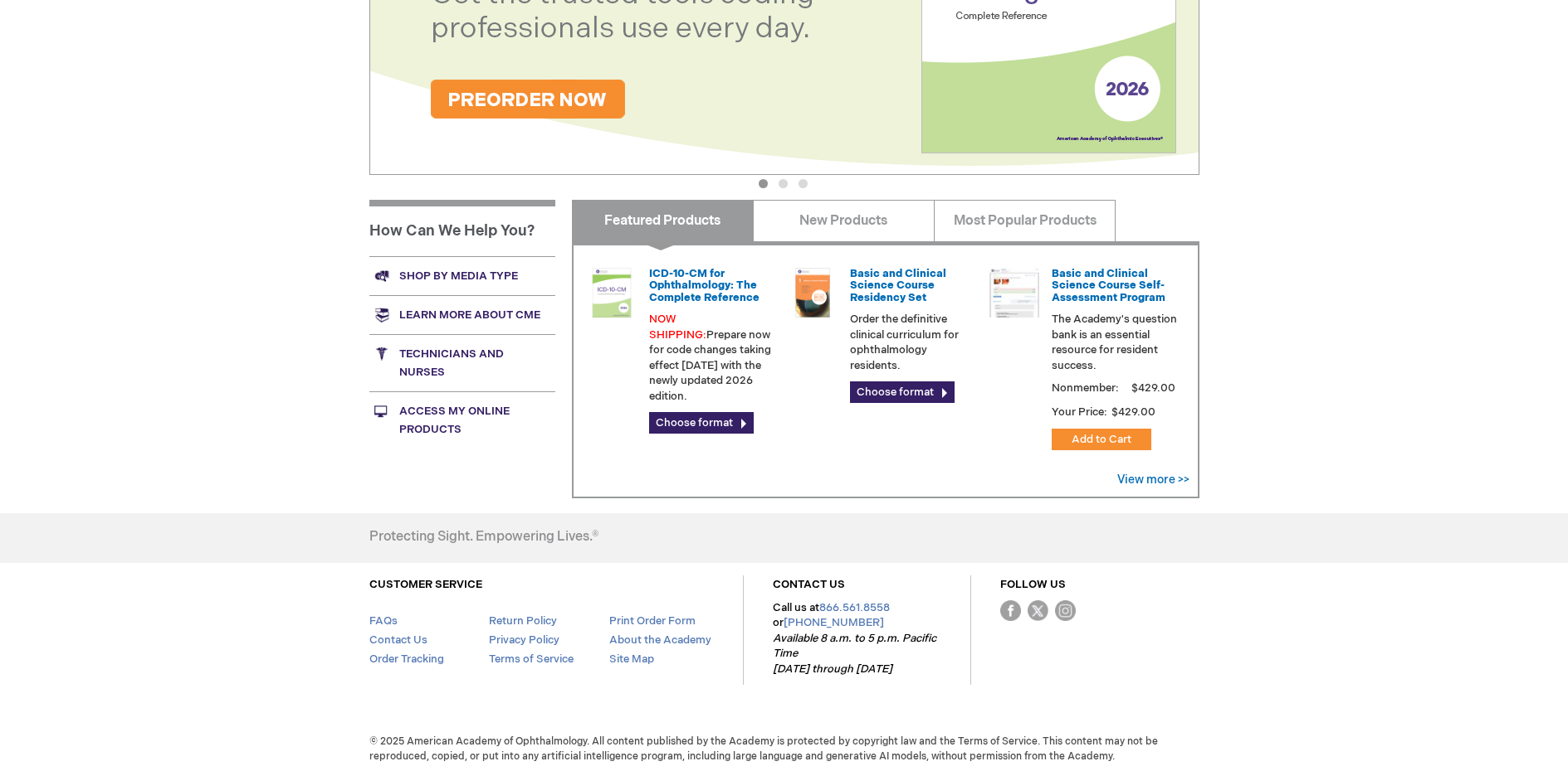
click at [430, 414] on link "Access My Online Products" at bounding box center [462, 421] width 186 height 57
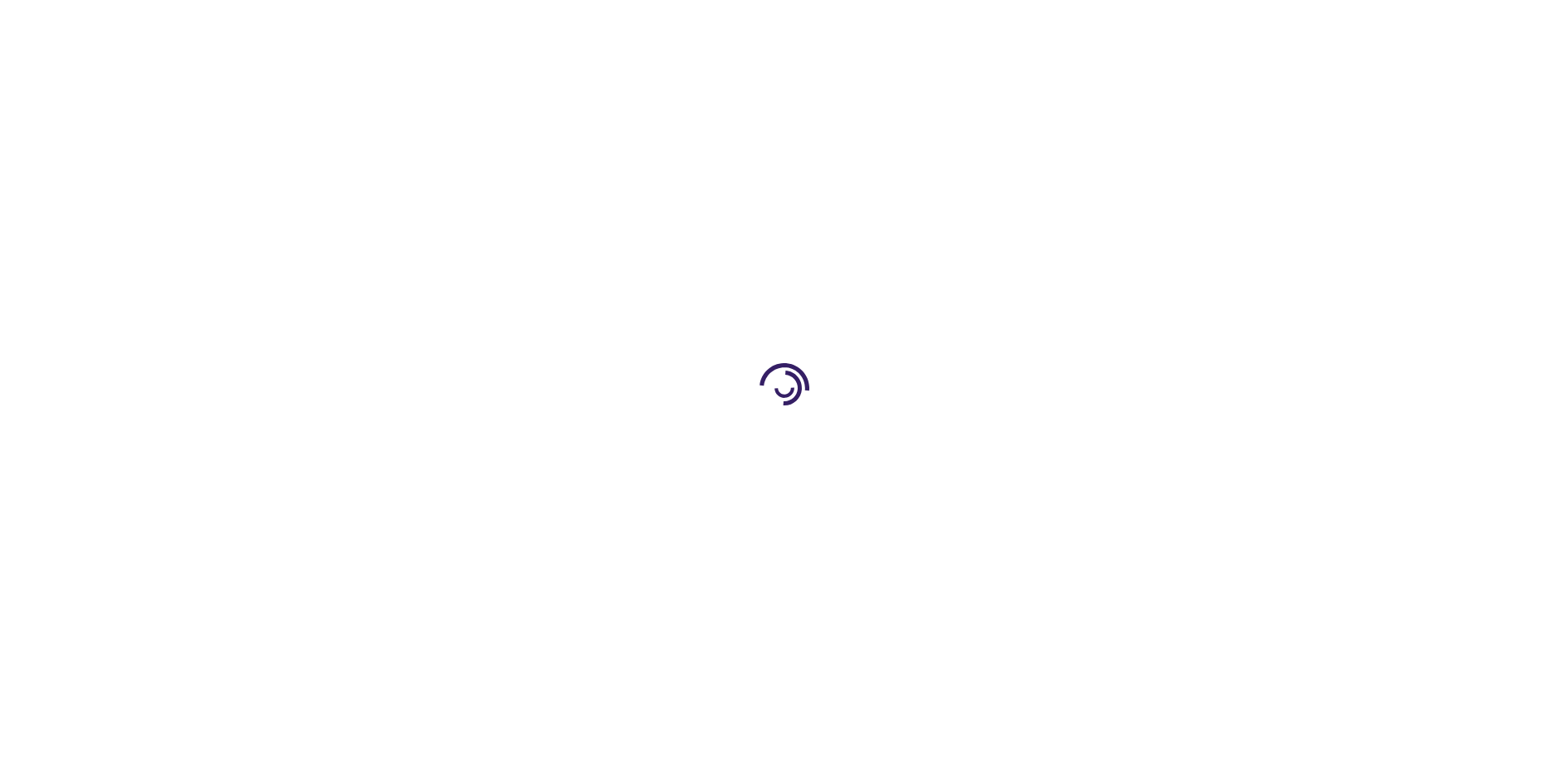
type input "0"
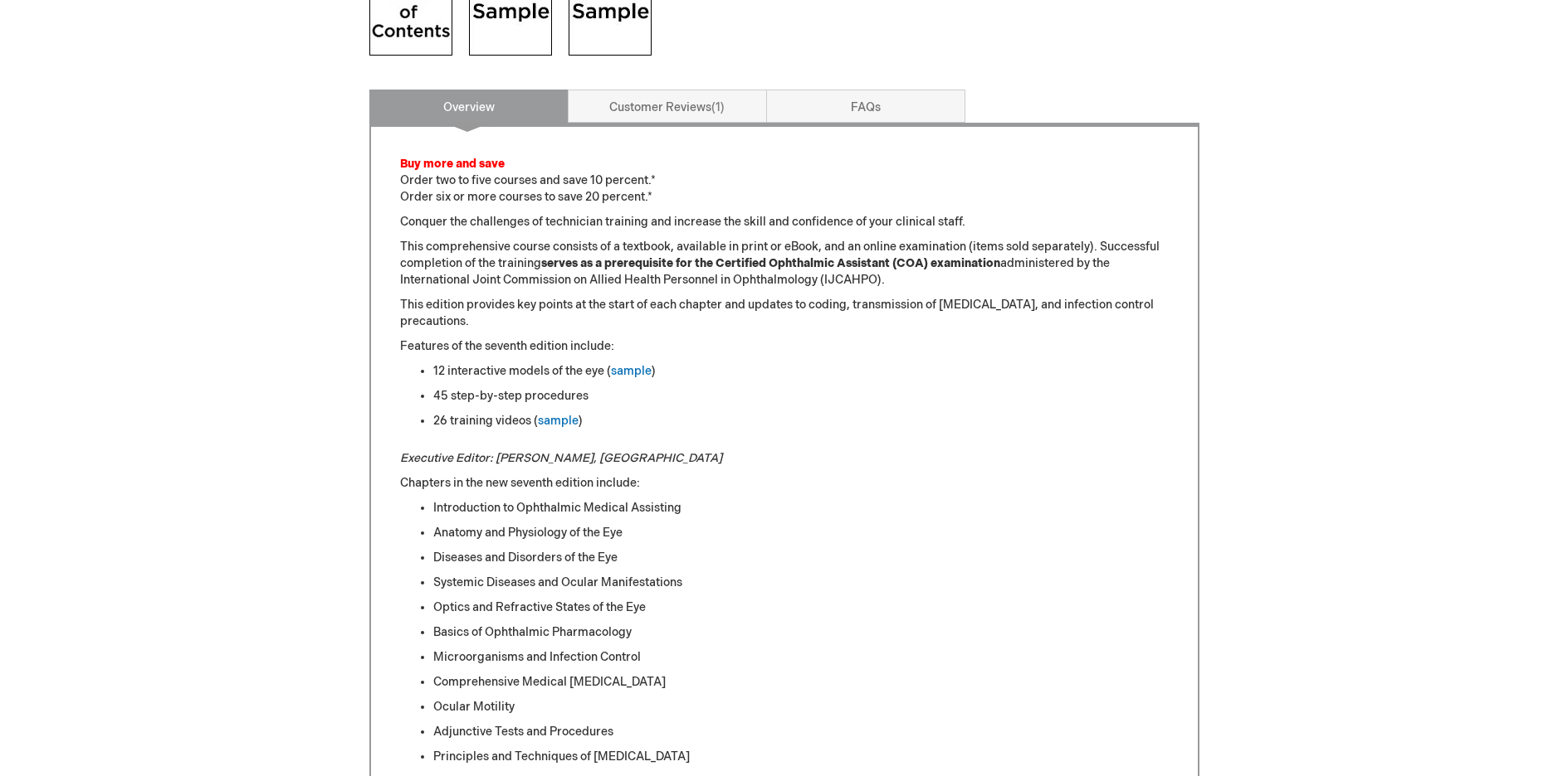
scroll to position [664, 0]
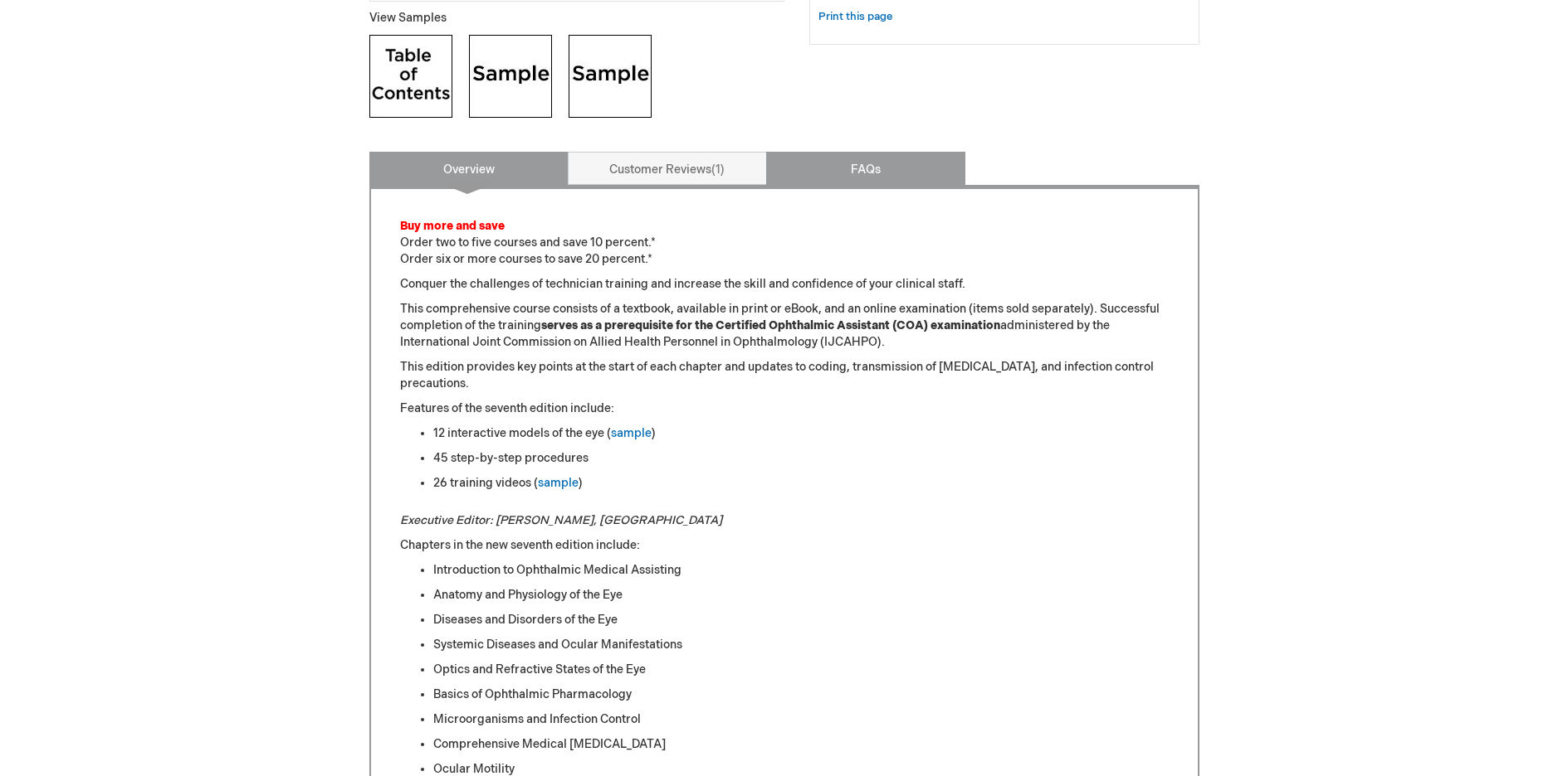
click at [855, 166] on link "FAQs" at bounding box center [866, 168] width 199 height 33
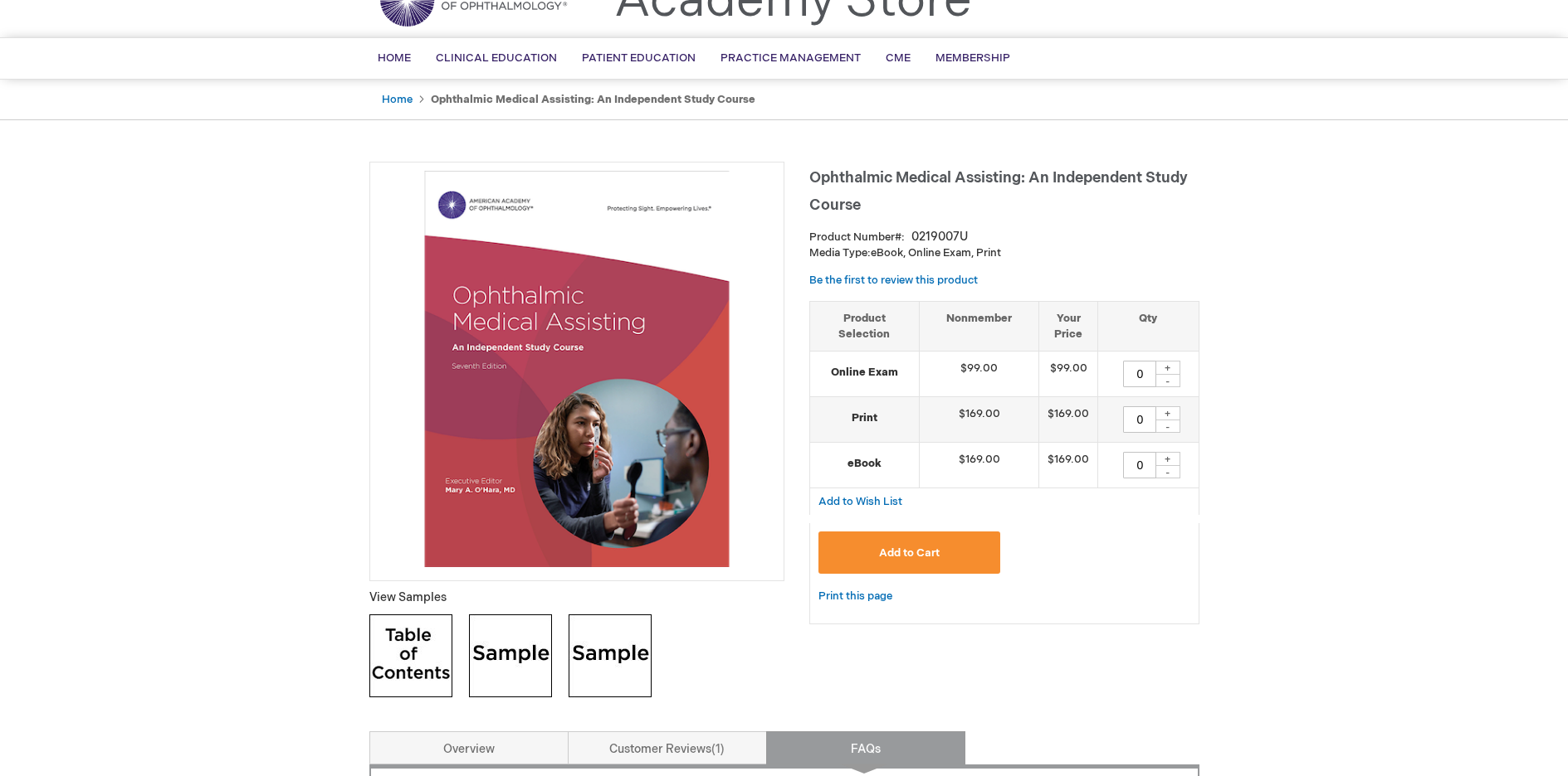
scroll to position [0, 0]
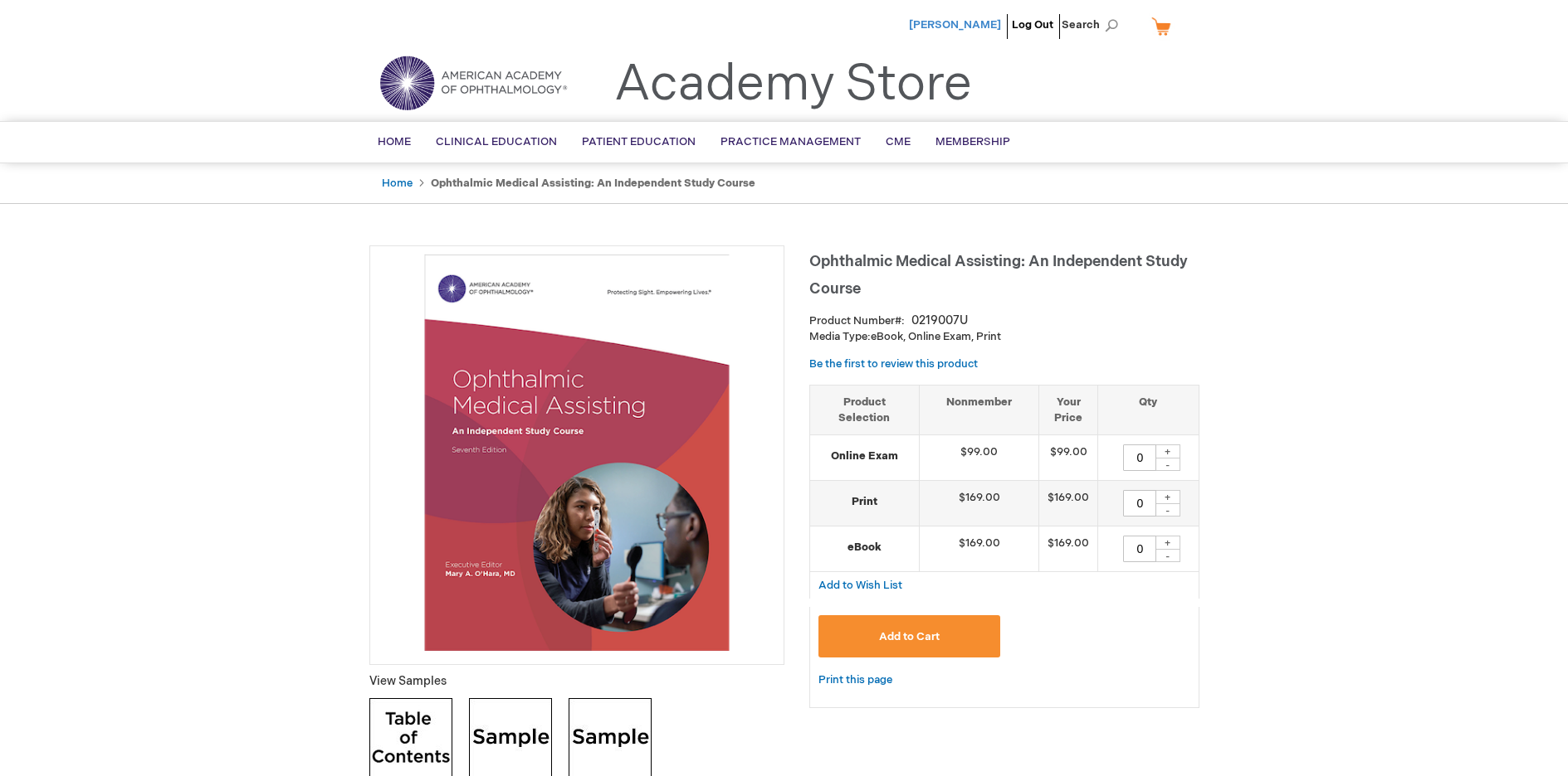
click at [988, 23] on span "[PERSON_NAME]" at bounding box center [955, 25] width 92 height 14
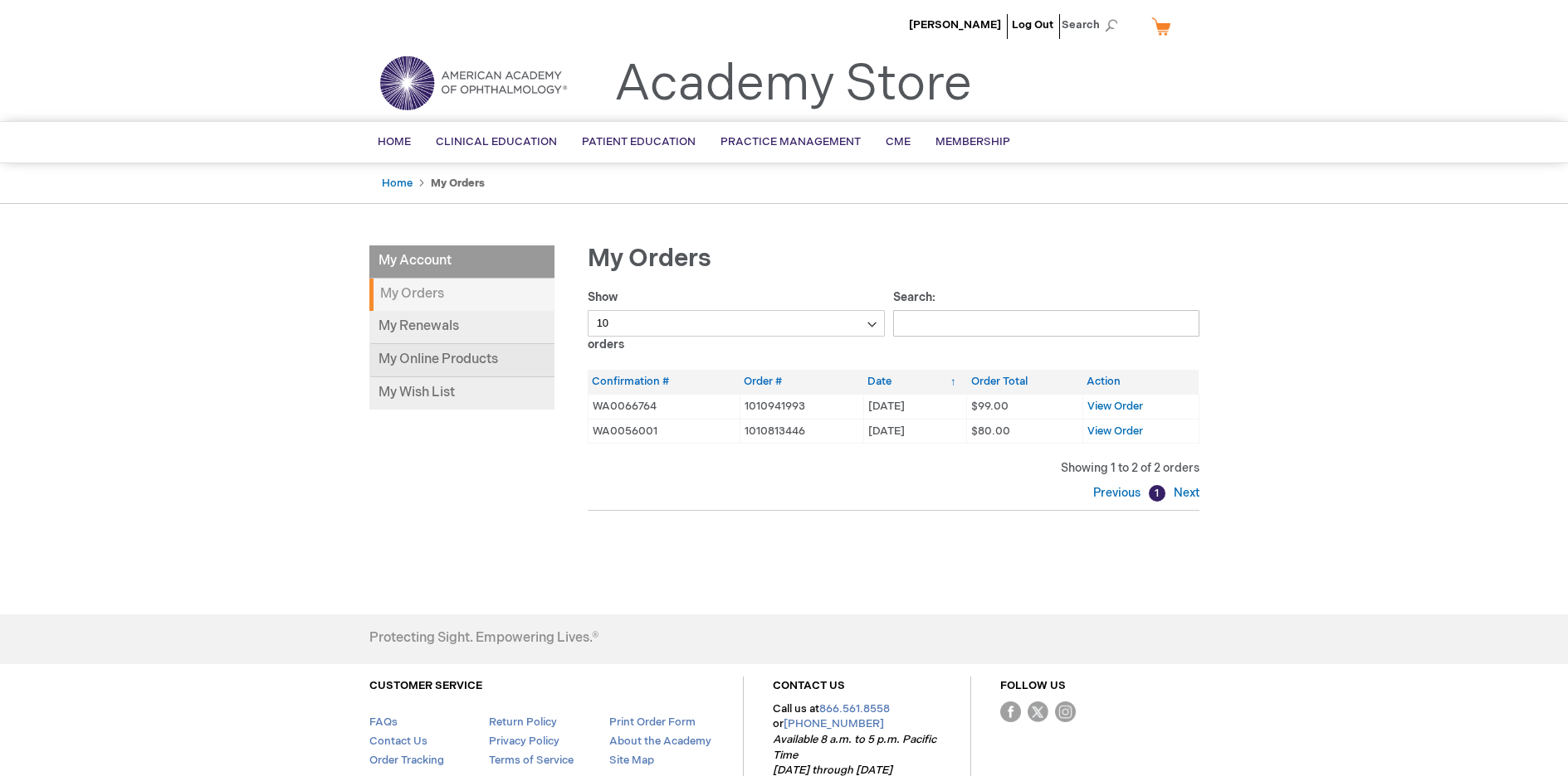
click at [449, 359] on link "My Online Products" at bounding box center [461, 361] width 185 height 33
